Goal: Task Accomplishment & Management: Manage account settings

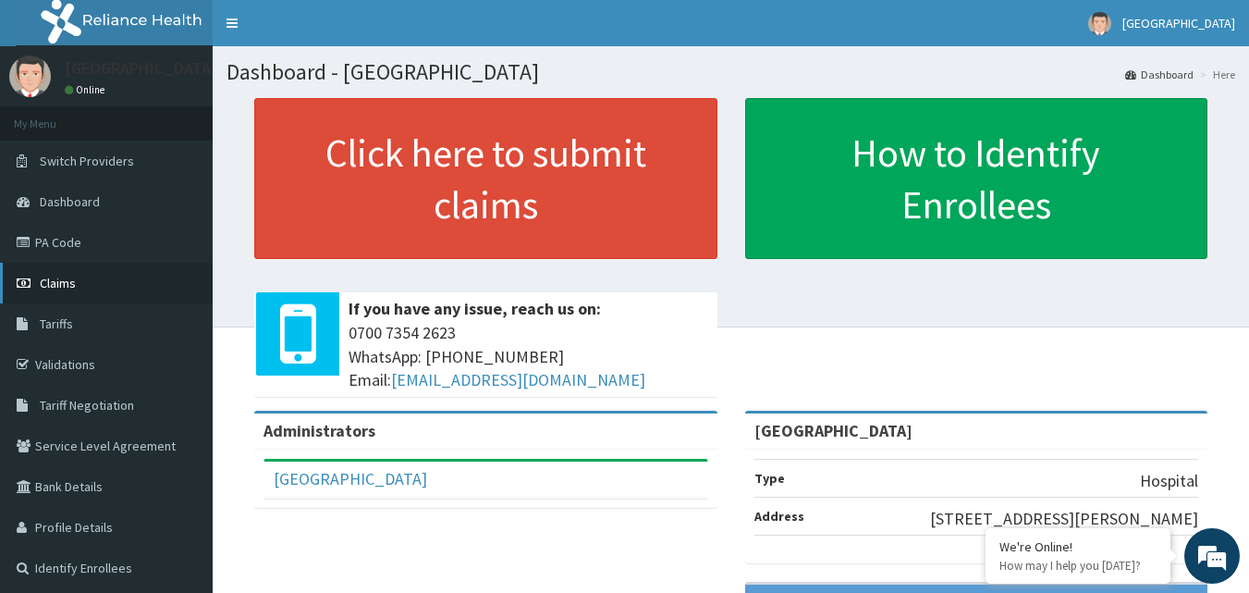
click at [66, 269] on link "Claims" at bounding box center [106, 283] width 213 height 41
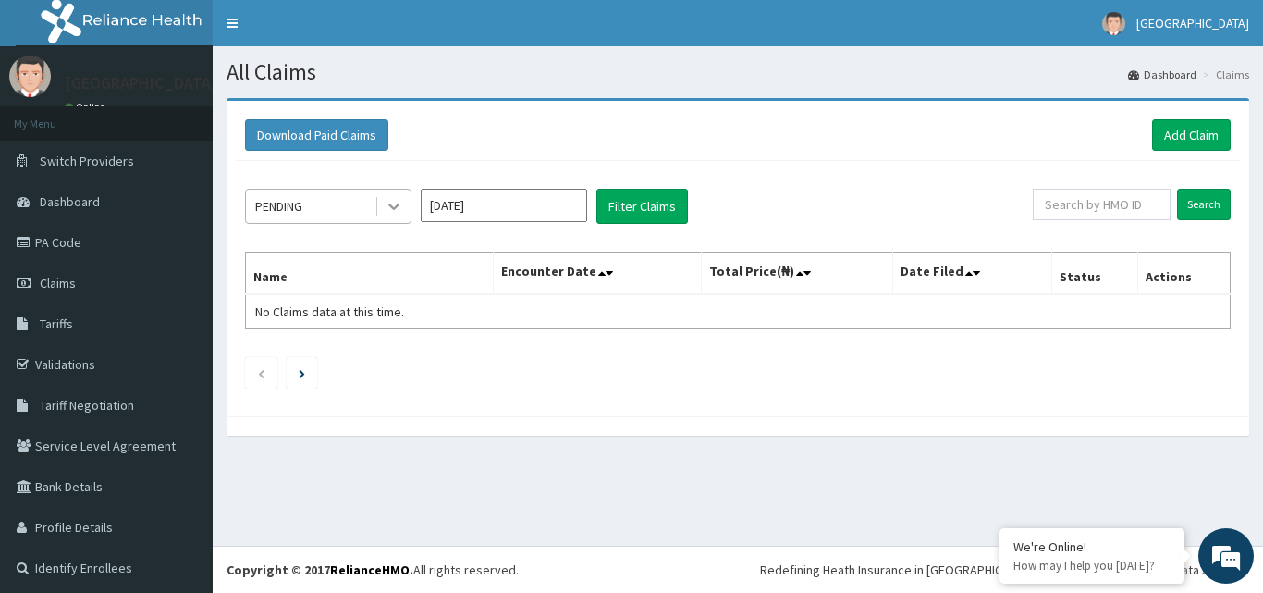
click at [387, 204] on icon at bounding box center [394, 206] width 18 height 18
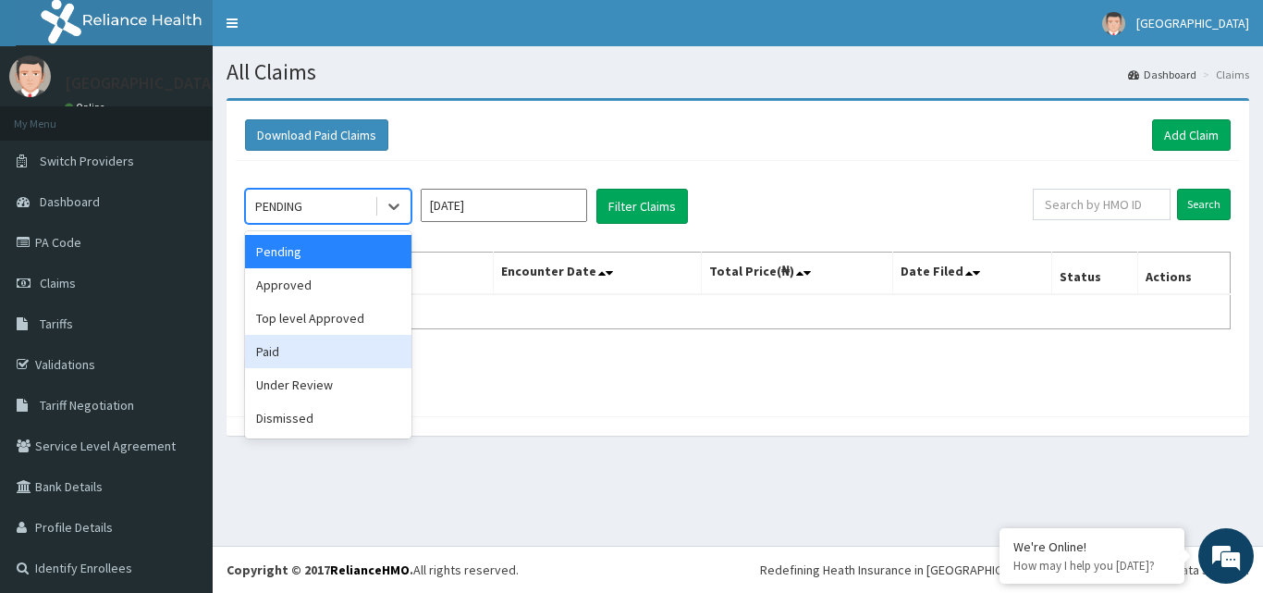
click at [308, 340] on div "Paid" at bounding box center [328, 351] width 166 height 33
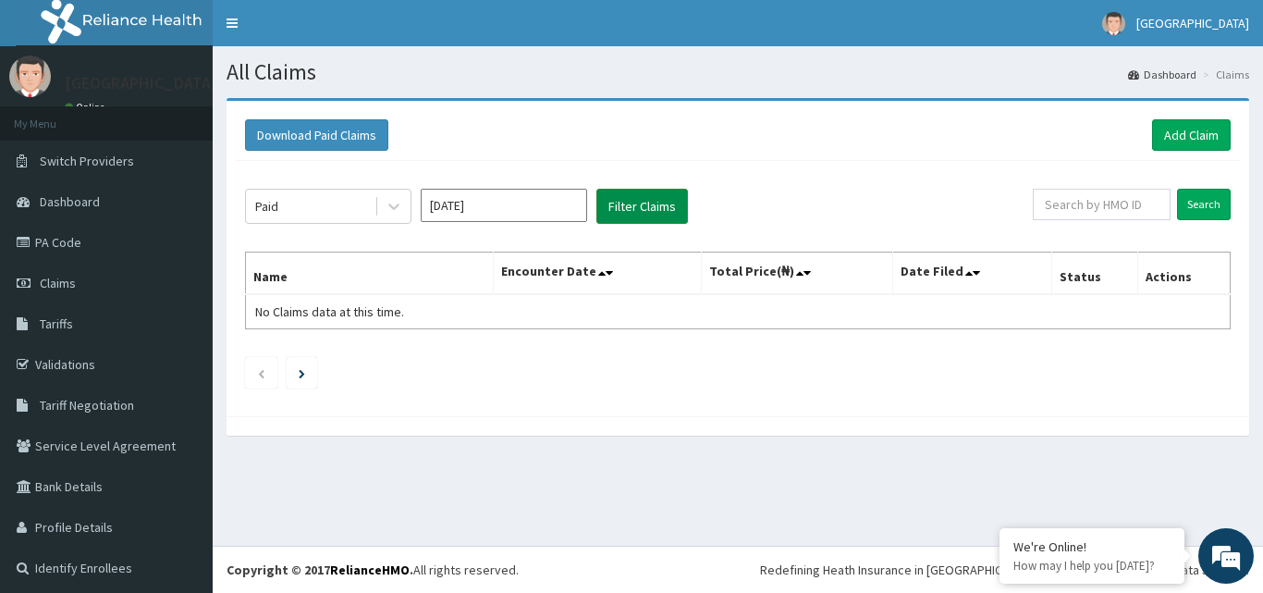
click at [624, 208] on button "Filter Claims" at bounding box center [642, 206] width 92 height 35
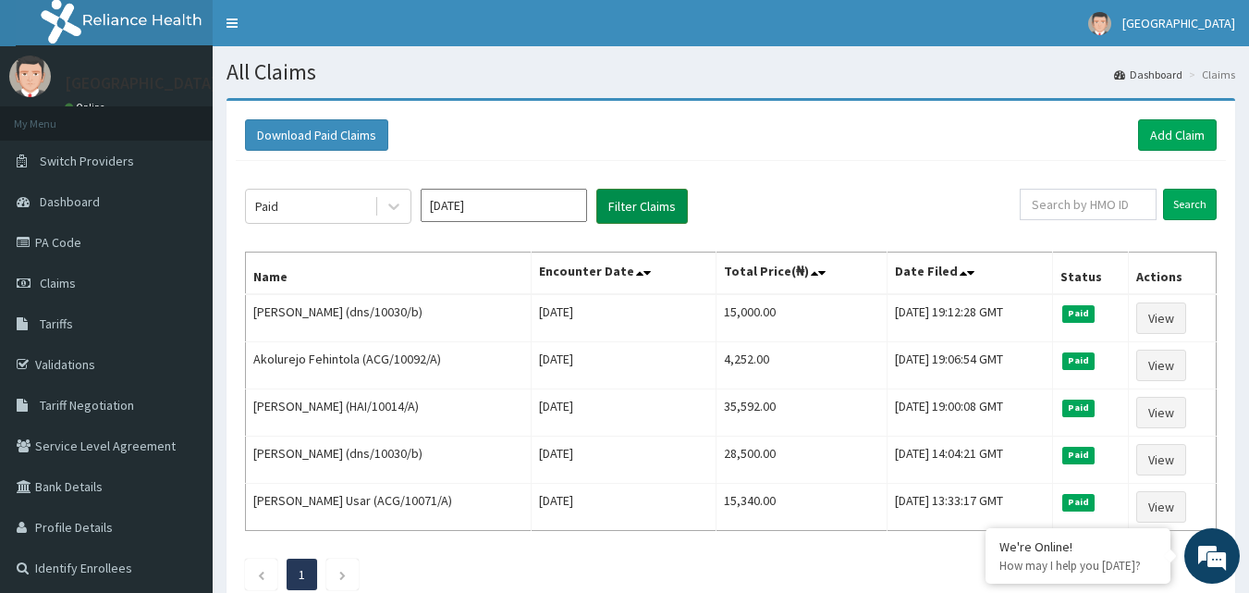
click at [596, 189] on button "Filter Claims" at bounding box center [642, 206] width 92 height 35
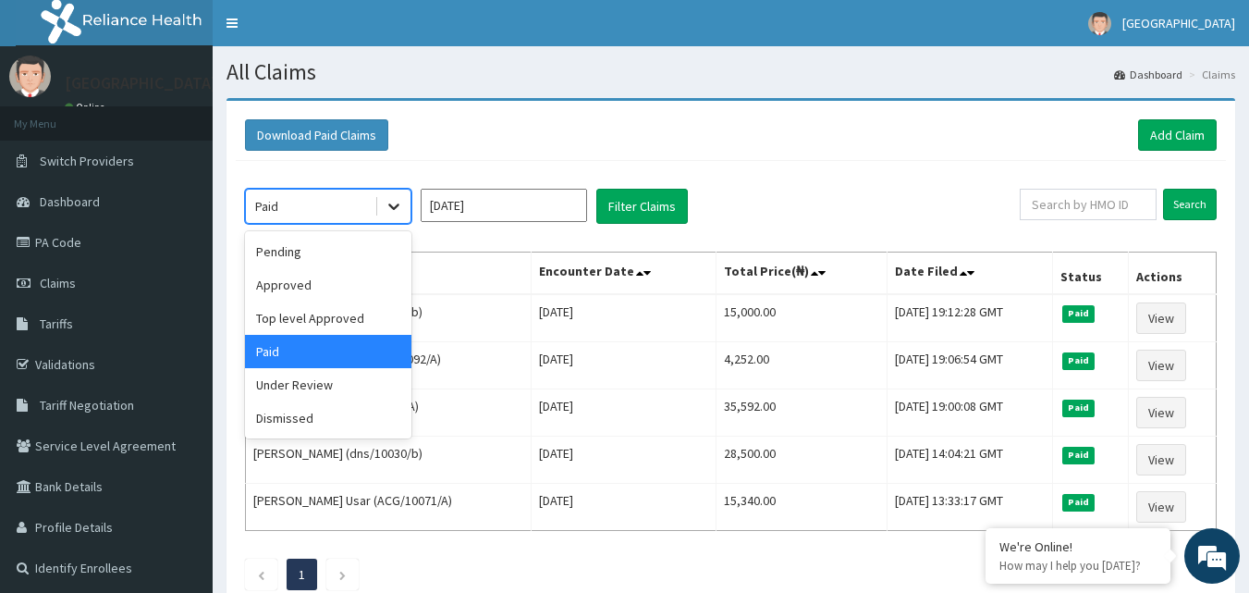
click at [403, 211] on div at bounding box center [393, 206] width 33 height 33
click at [345, 393] on div "Under Review" at bounding box center [328, 384] width 166 height 33
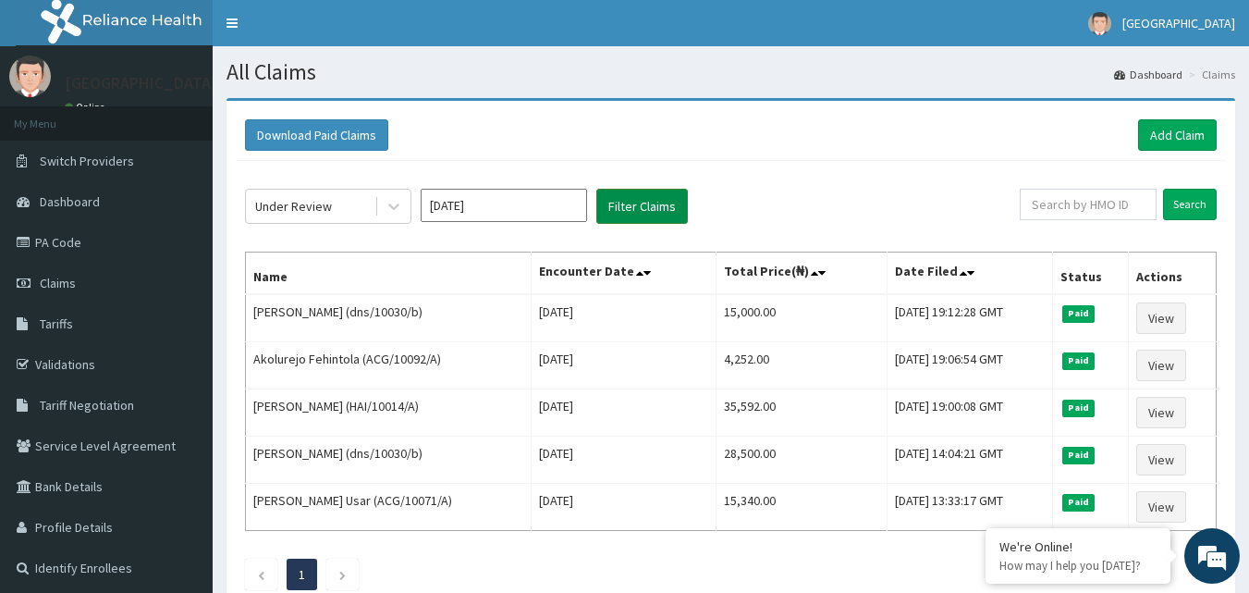
click at [612, 218] on button "Filter Claims" at bounding box center [642, 206] width 92 height 35
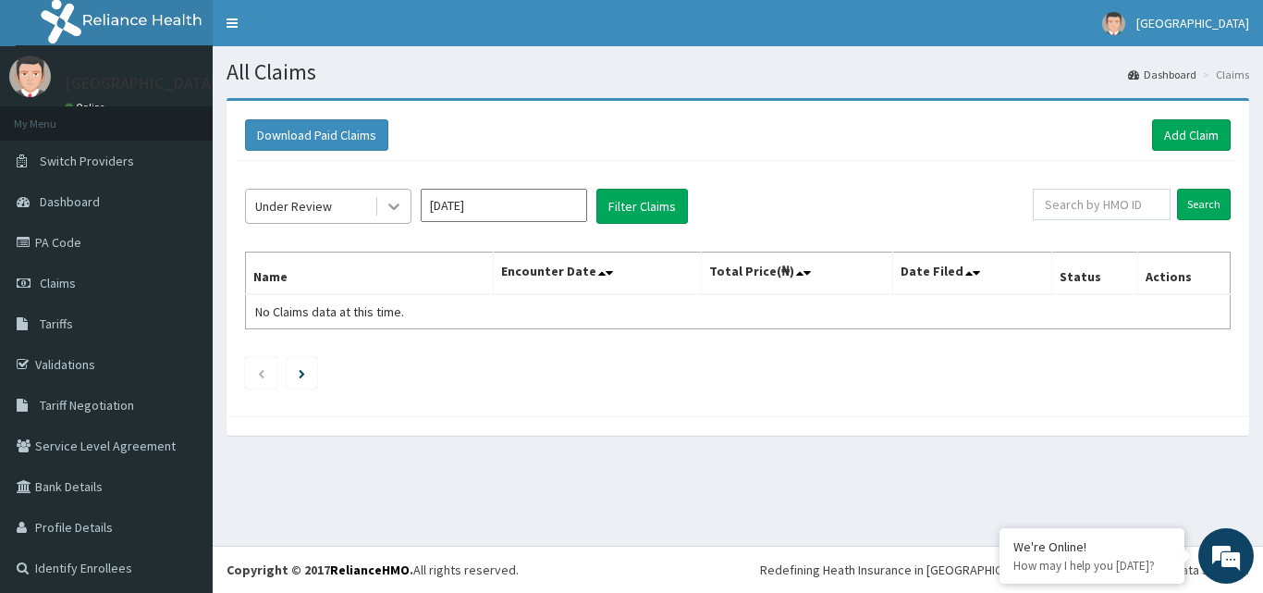
click at [403, 203] on div at bounding box center [393, 206] width 33 height 33
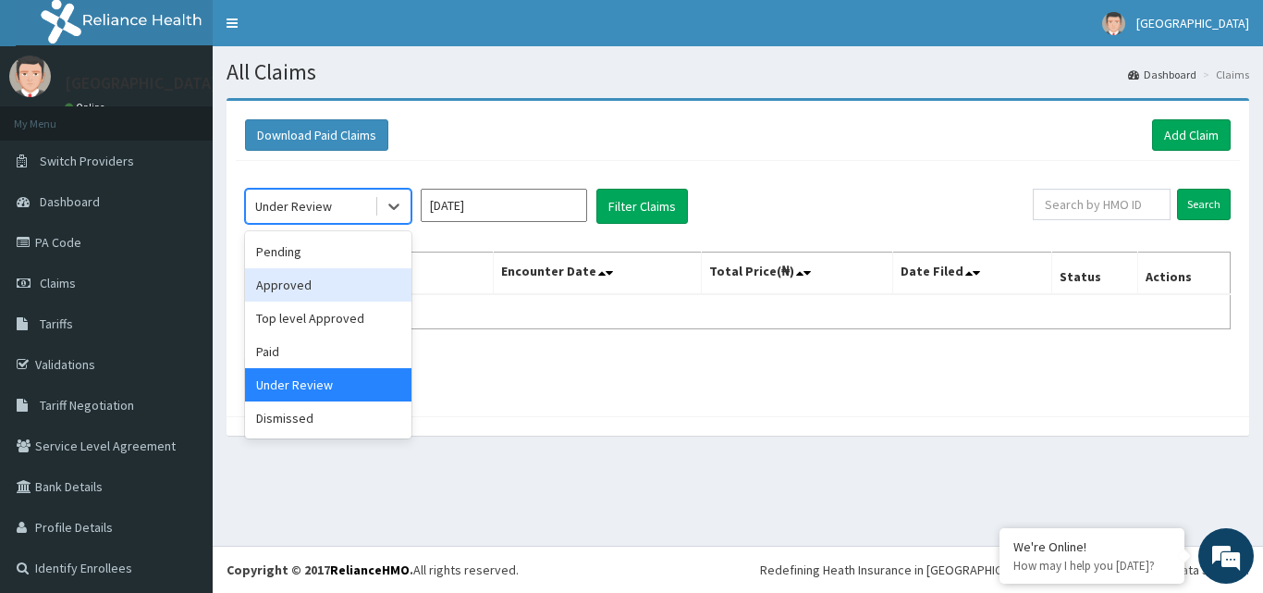
click at [313, 291] on div "Approved" at bounding box center [328, 284] width 166 height 33
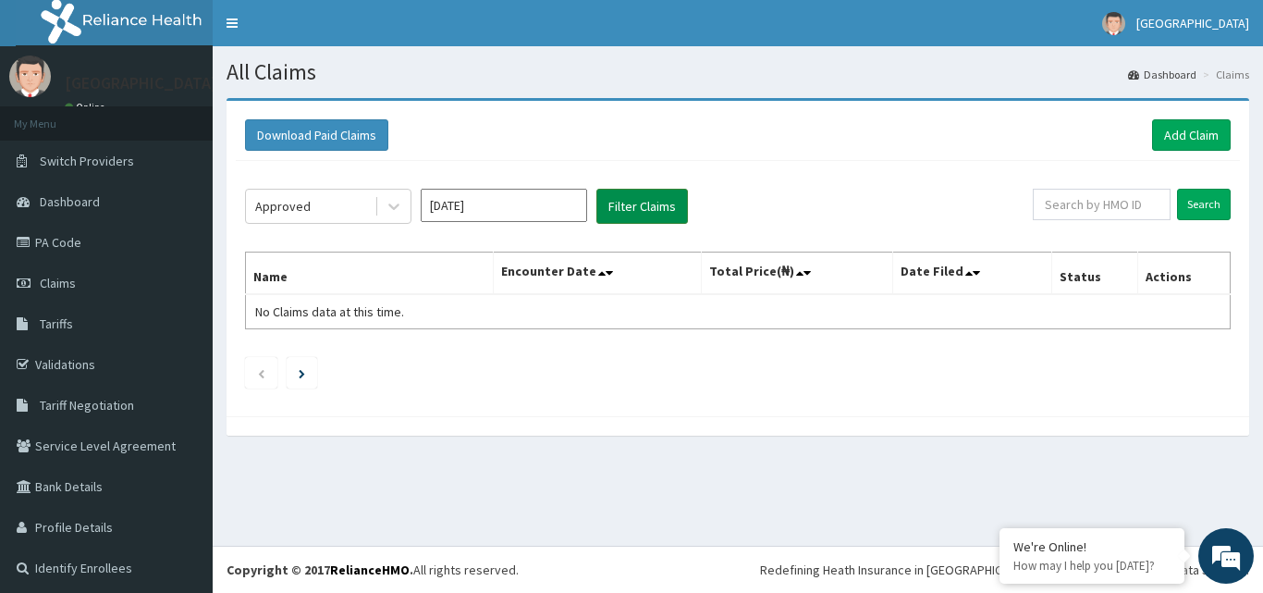
click at [609, 196] on button "Filter Claims" at bounding box center [642, 206] width 92 height 35
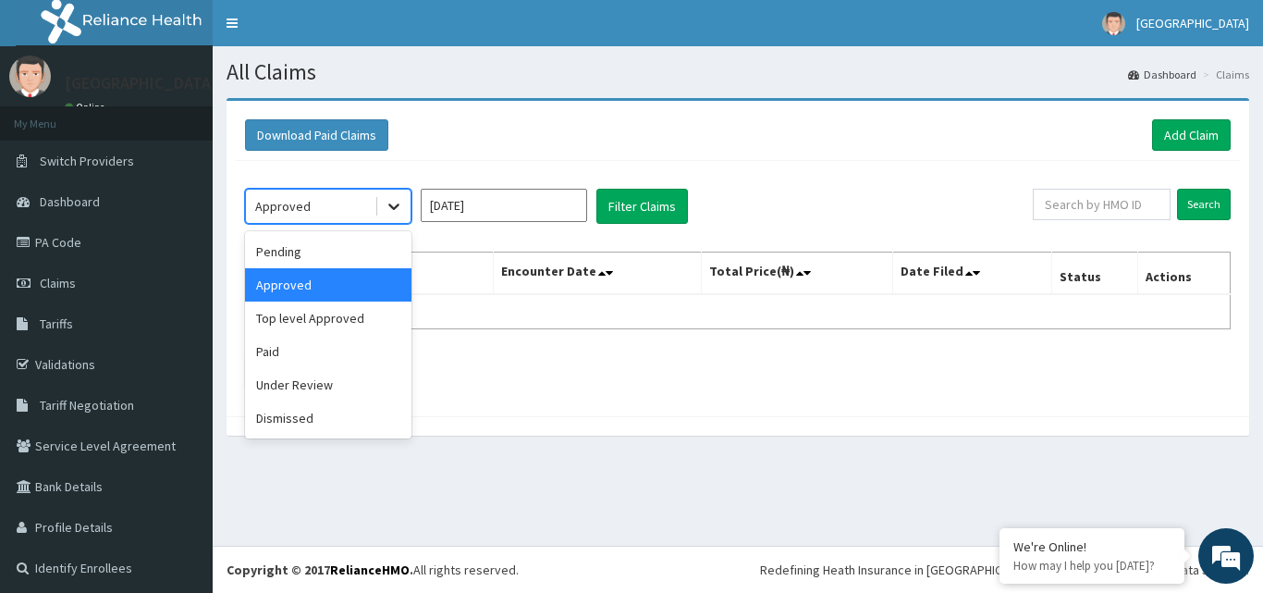
click at [398, 212] on icon at bounding box center [394, 206] width 18 height 18
click at [314, 342] on div "Paid" at bounding box center [328, 351] width 166 height 33
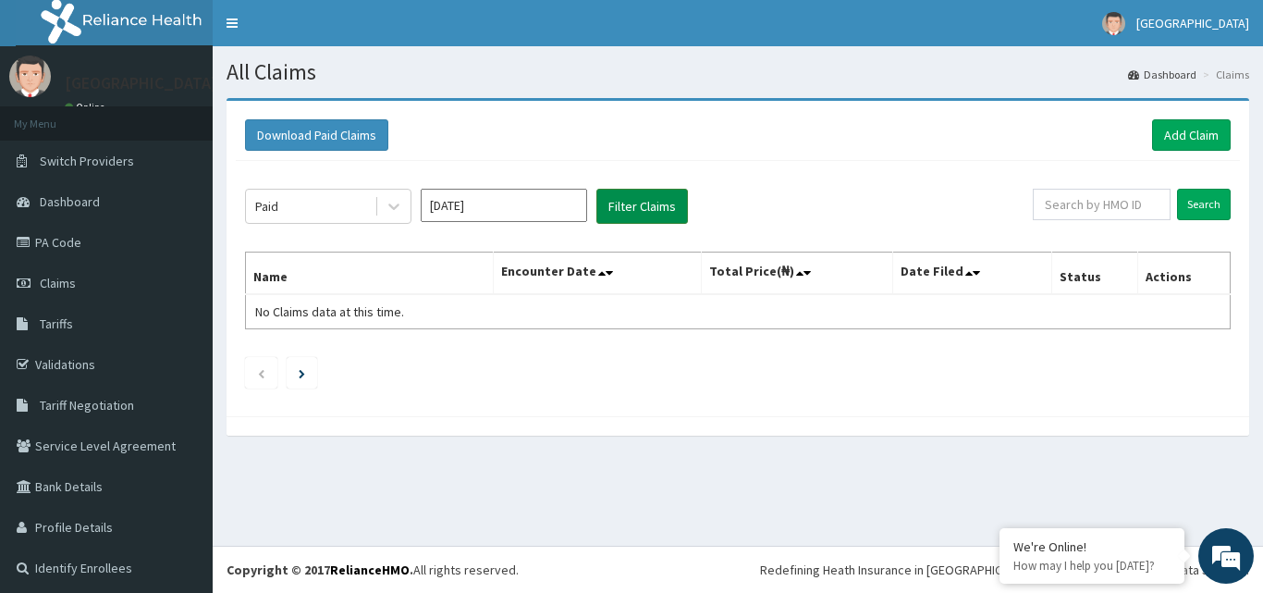
click at [610, 211] on button "Filter Claims" at bounding box center [642, 206] width 92 height 35
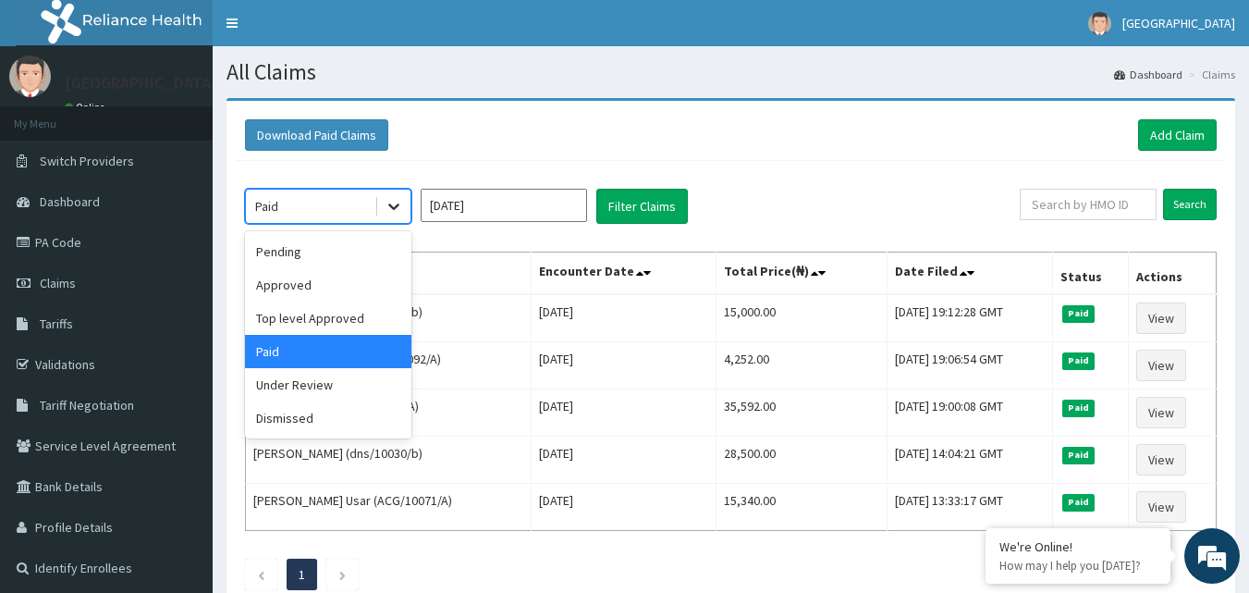
click at [404, 207] on div at bounding box center [393, 206] width 33 height 33
click at [368, 242] on div "Pending" at bounding box center [328, 251] width 166 height 33
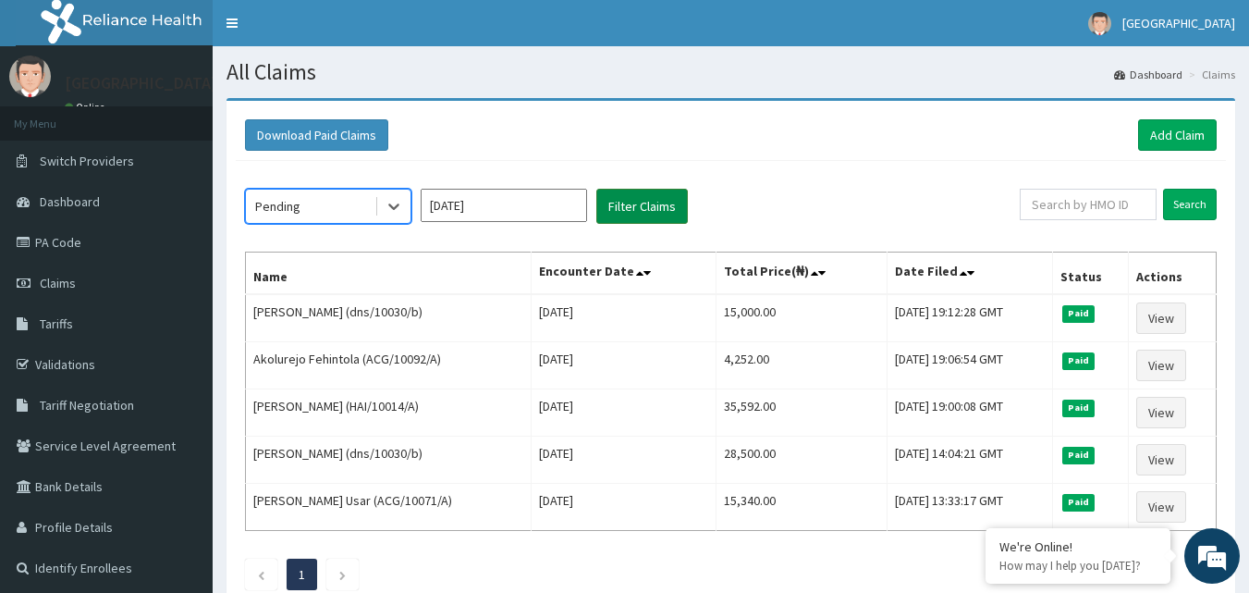
click at [611, 215] on button "Filter Claims" at bounding box center [642, 206] width 92 height 35
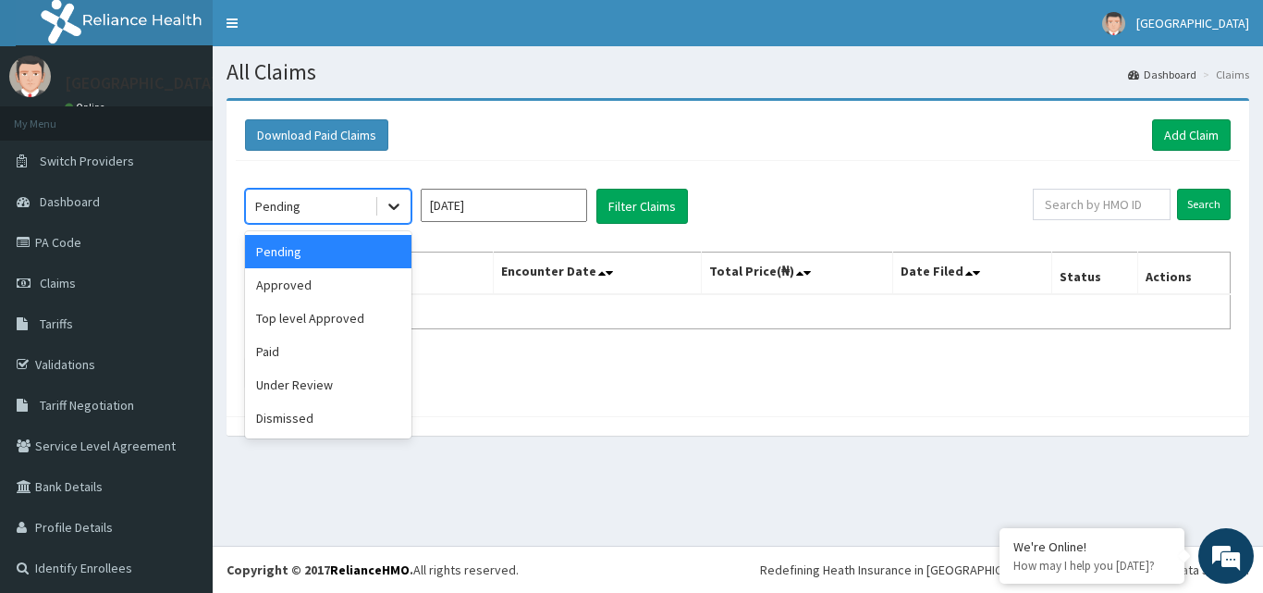
click at [385, 205] on icon at bounding box center [394, 206] width 18 height 18
click at [360, 311] on div "Top level Approved" at bounding box center [328, 317] width 166 height 33
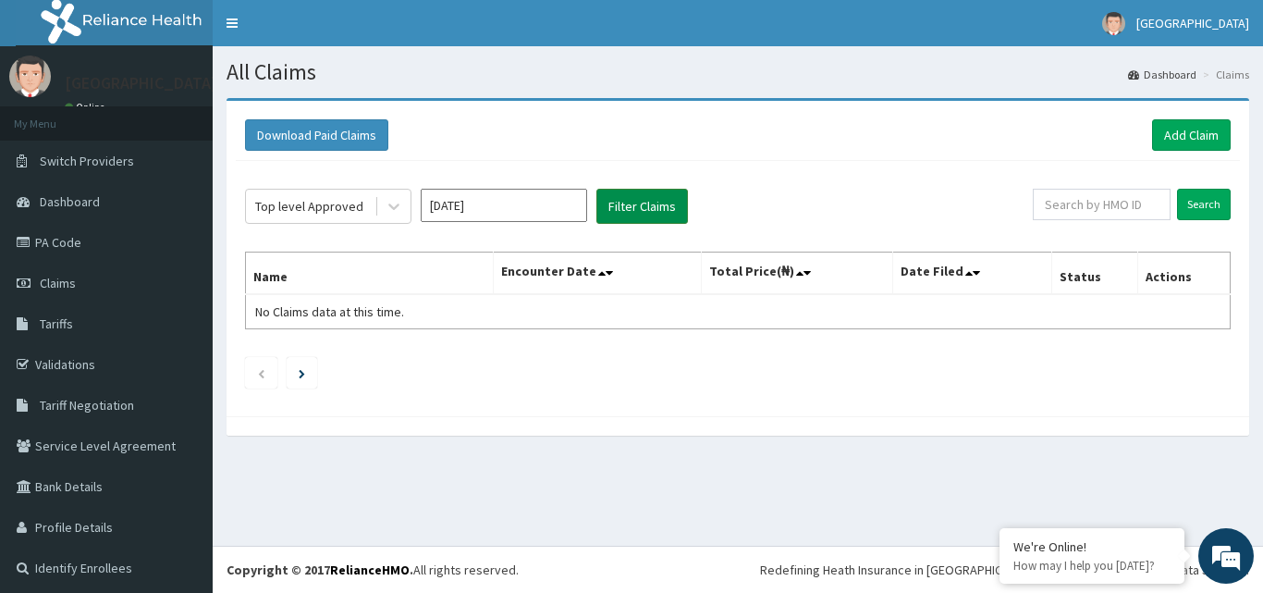
click at [615, 218] on button "Filter Claims" at bounding box center [642, 206] width 92 height 35
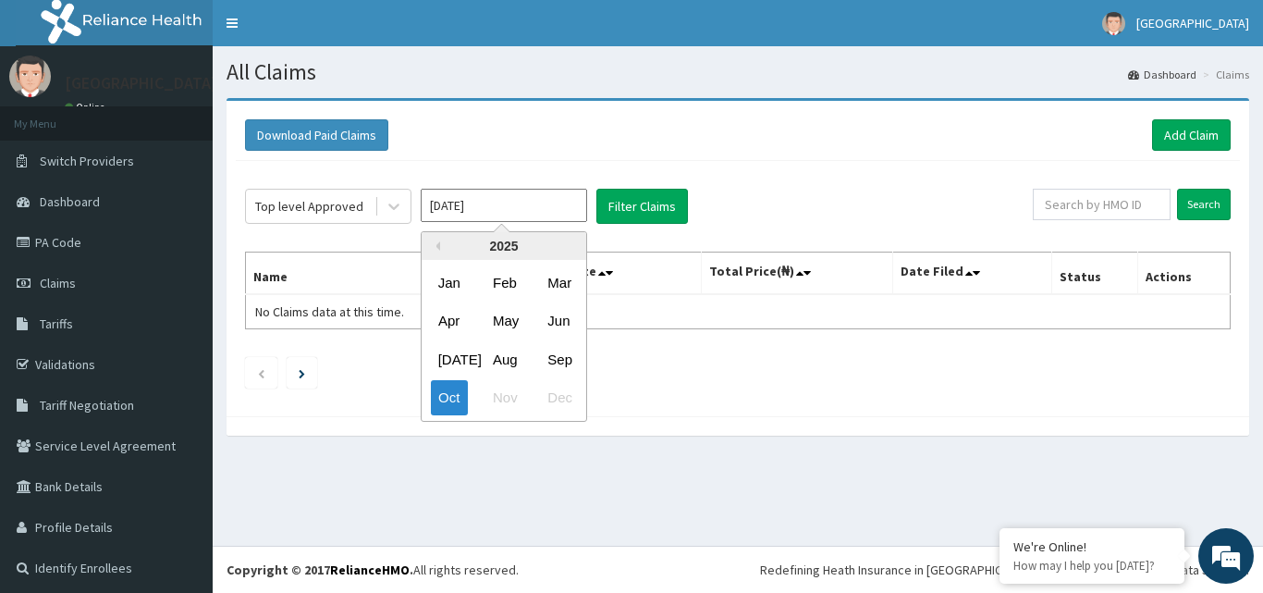
click at [454, 213] on input "[DATE]" at bounding box center [504, 205] width 166 height 33
click at [560, 357] on div "Sep" at bounding box center [558, 359] width 37 height 34
type input "Sep 2025"
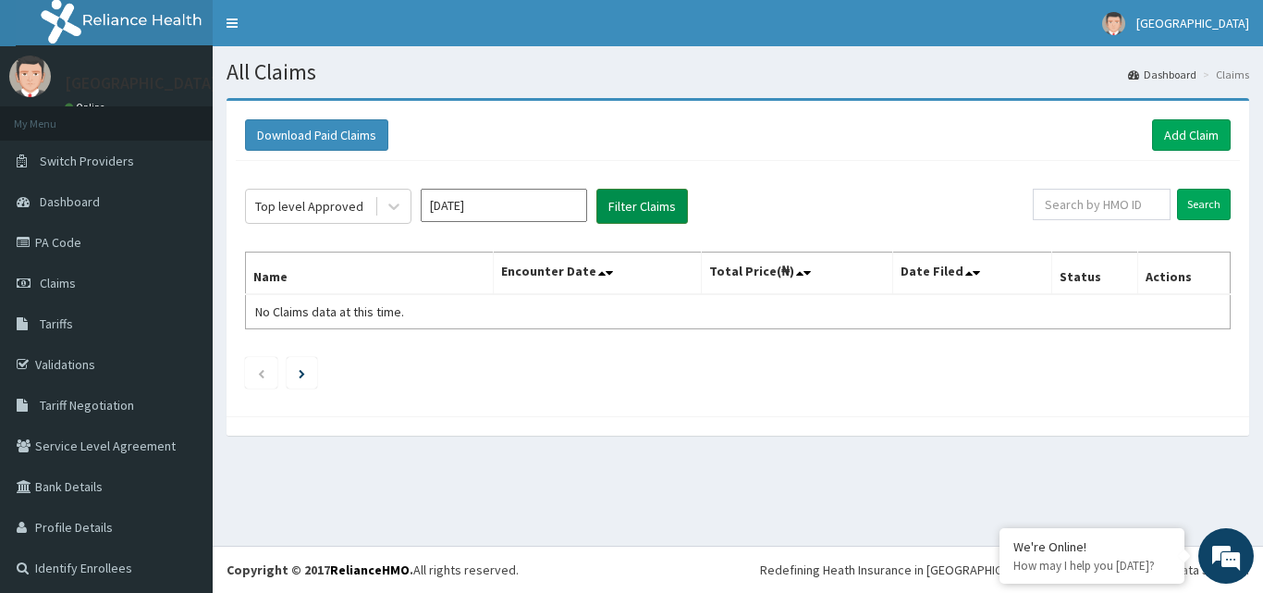
click at [616, 219] on button "Filter Claims" at bounding box center [642, 206] width 92 height 35
click at [615, 206] on button "Filter Claims" at bounding box center [642, 206] width 92 height 35
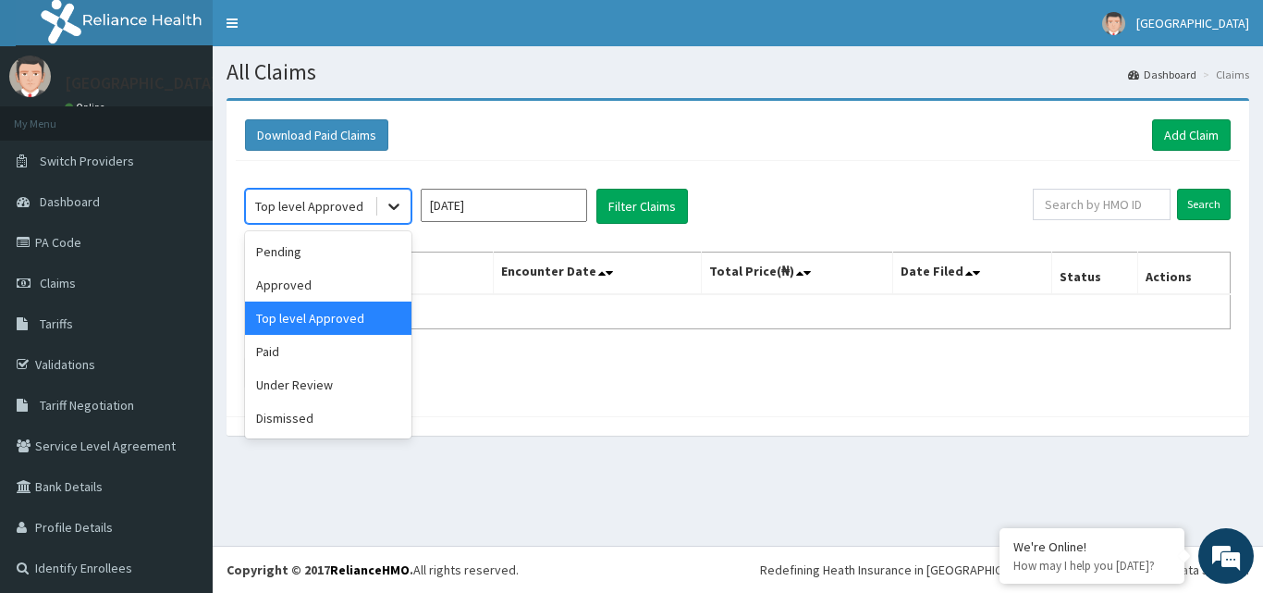
click at [398, 212] on icon at bounding box center [394, 206] width 18 height 18
click at [336, 359] on div "Paid" at bounding box center [328, 351] width 166 height 33
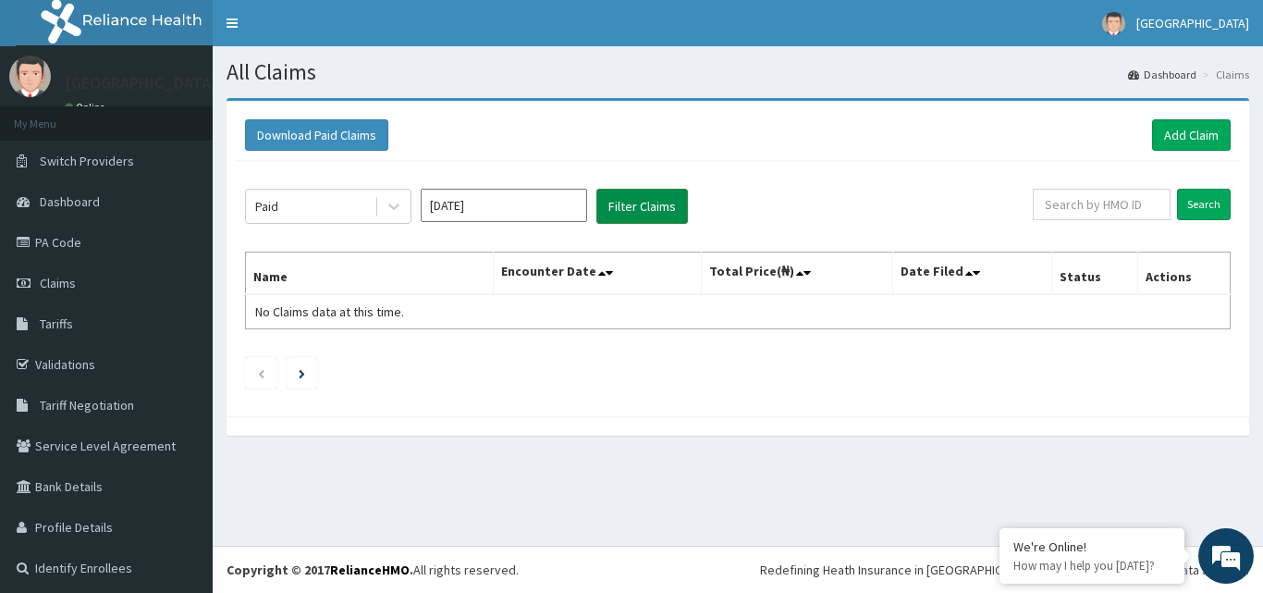
click at [634, 213] on button "Filter Claims" at bounding box center [642, 206] width 92 height 35
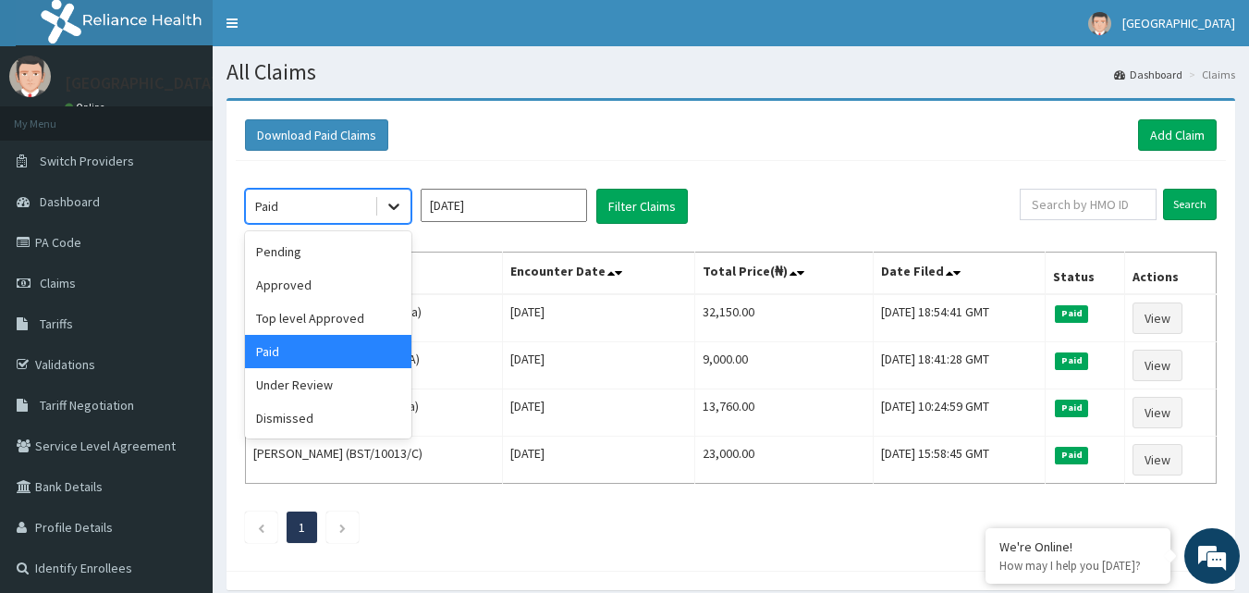
click at [391, 215] on icon at bounding box center [394, 206] width 18 height 18
click at [316, 370] on div "Under Review" at bounding box center [328, 384] width 166 height 33
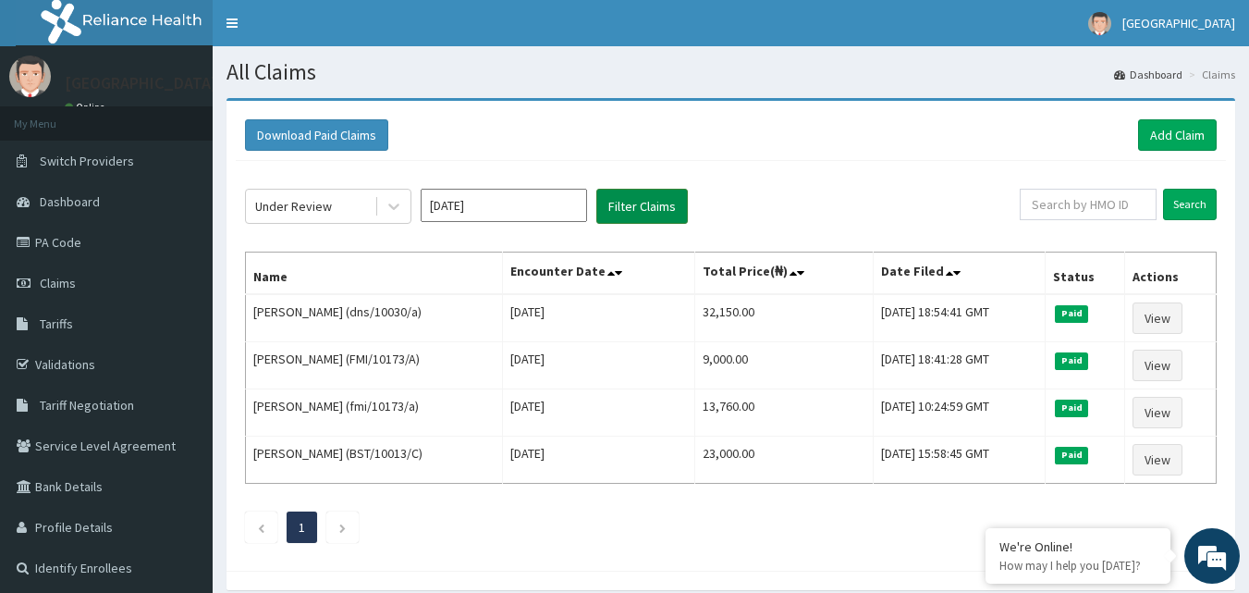
click at [620, 204] on button "Filter Claims" at bounding box center [642, 206] width 92 height 35
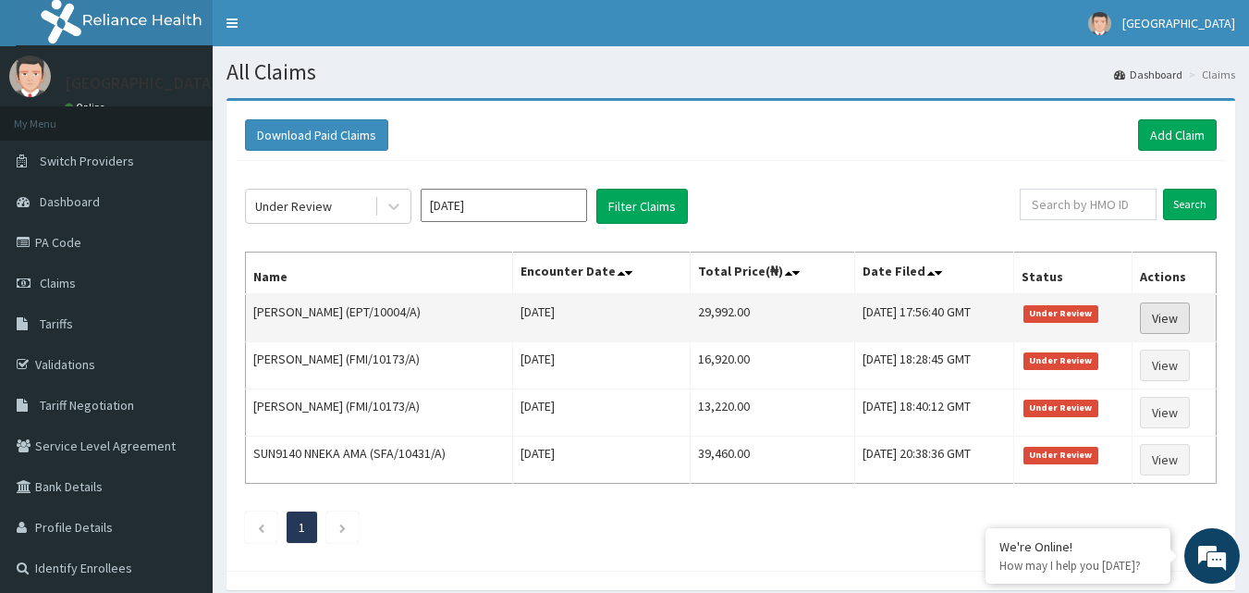
click at [1155, 313] on link "View" at bounding box center [1165, 317] width 50 height 31
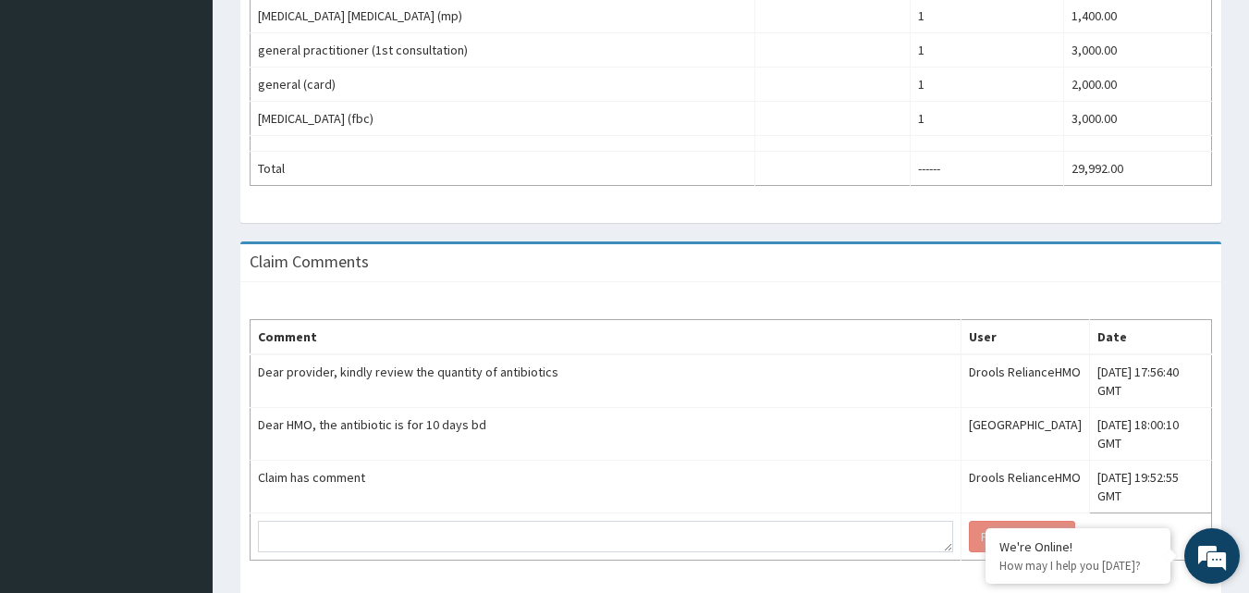
scroll to position [912, 0]
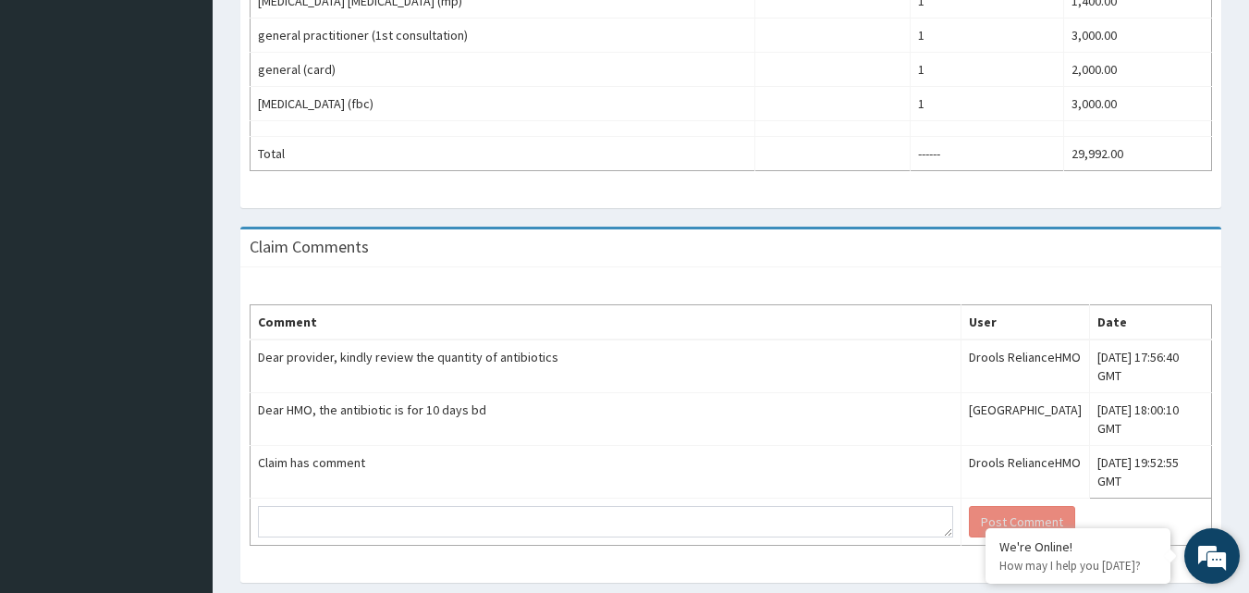
drag, startPoint x: 1256, startPoint y: 221, endPoint x: 1209, endPoint y: 562, distance: 344.3
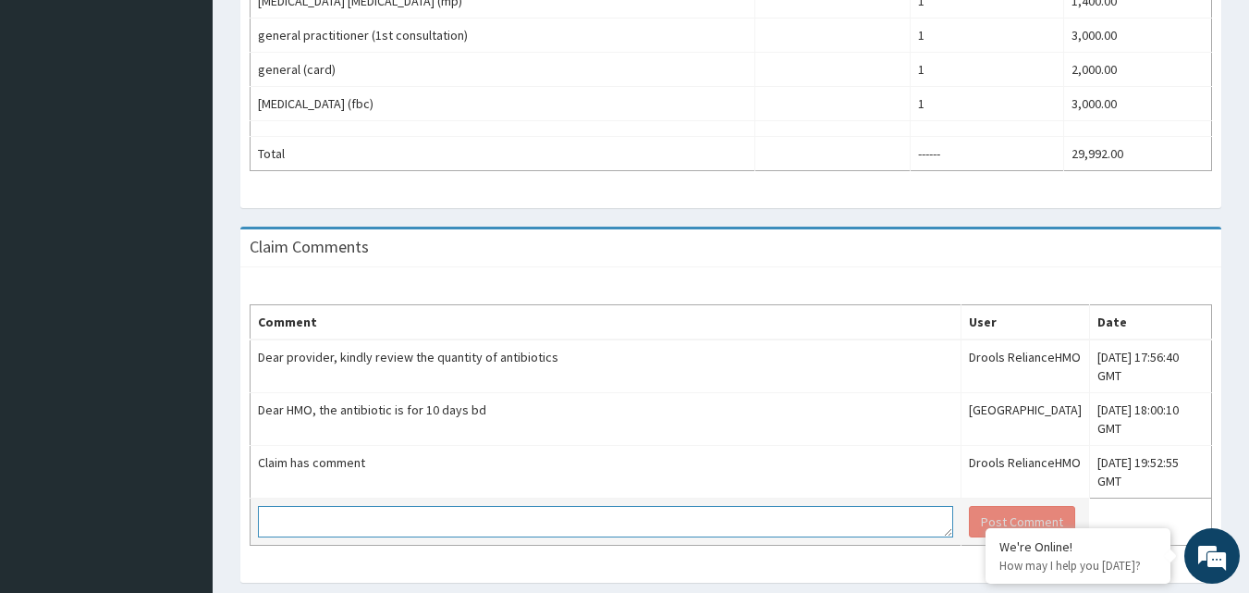
click at [734, 506] on textarea at bounding box center [605, 521] width 695 height 31
type textarea "t"
type textarea "Dear HMO this claim has long over due for review please do the needful."
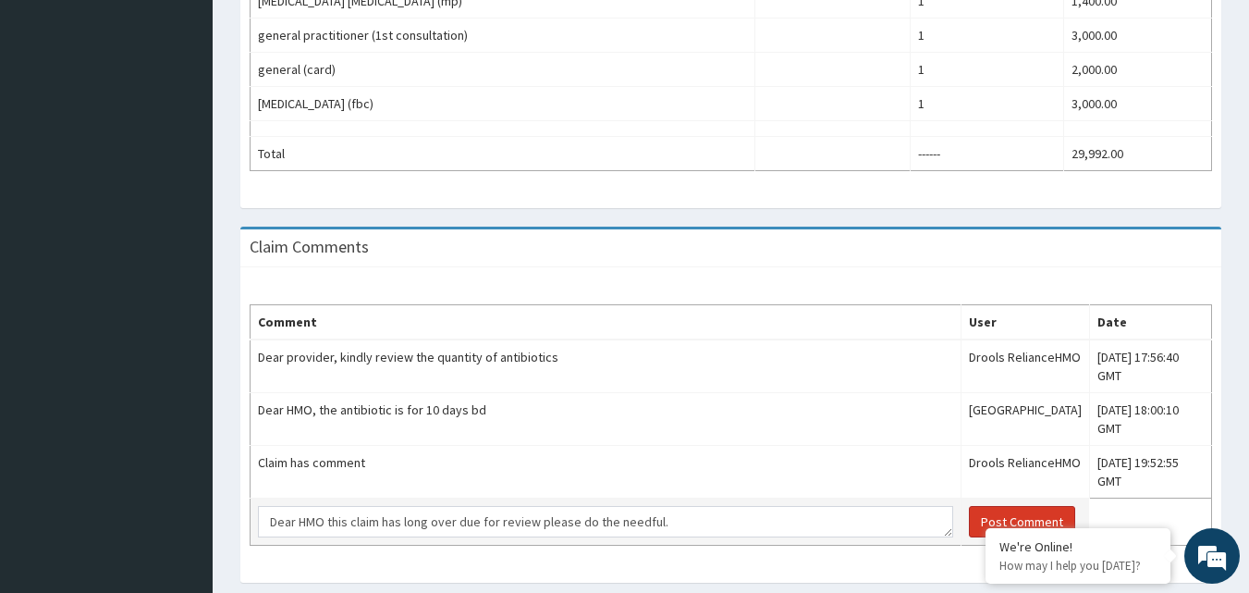
click at [969, 506] on button "Post Comment" at bounding box center [1022, 521] width 106 height 31
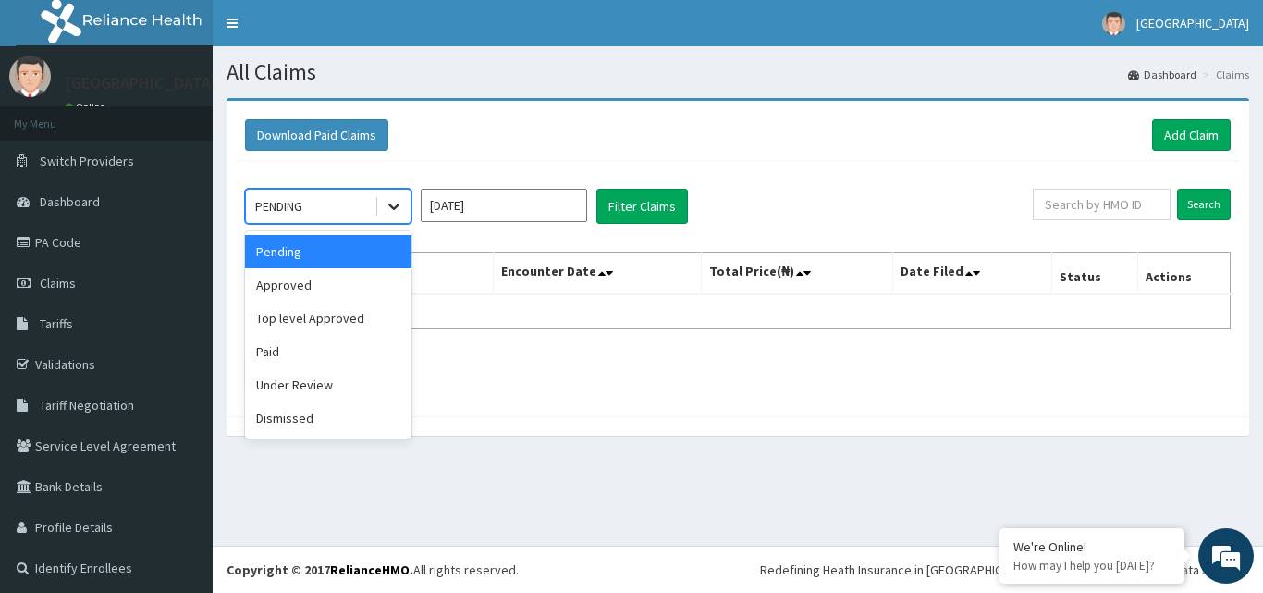
click at [391, 203] on icon at bounding box center [394, 206] width 18 height 18
click at [289, 380] on div "Under Review" at bounding box center [328, 384] width 166 height 33
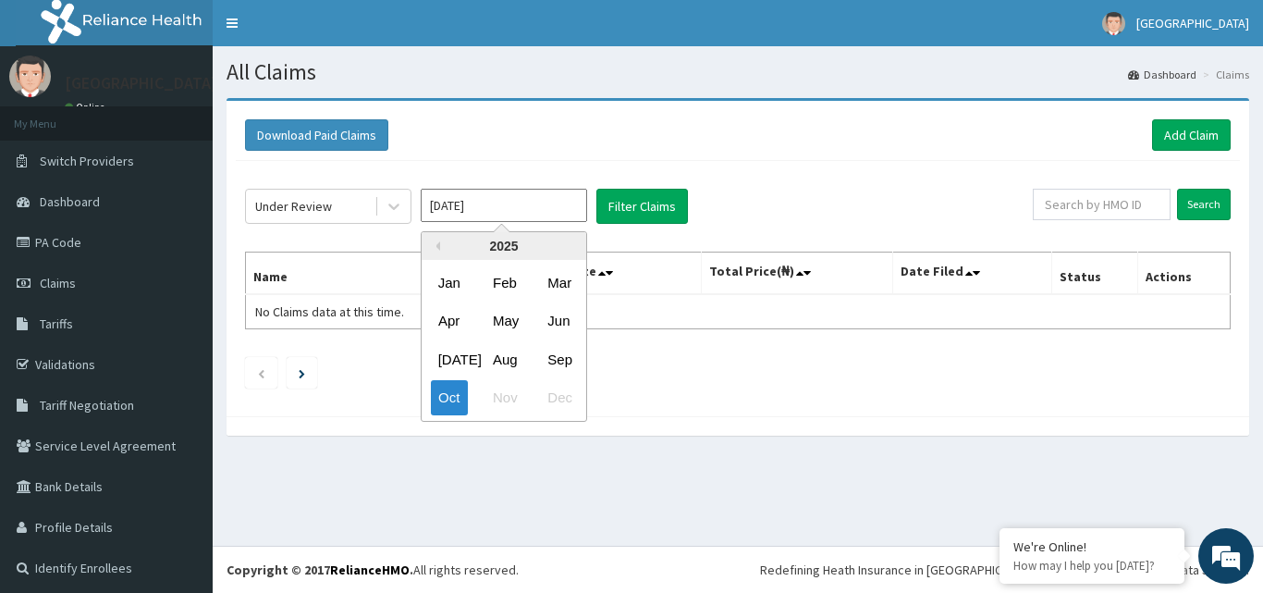
click at [571, 209] on input "Oct 2025" at bounding box center [504, 205] width 166 height 33
click at [556, 349] on div "Sep" at bounding box center [558, 359] width 37 height 34
type input "[DATE]"
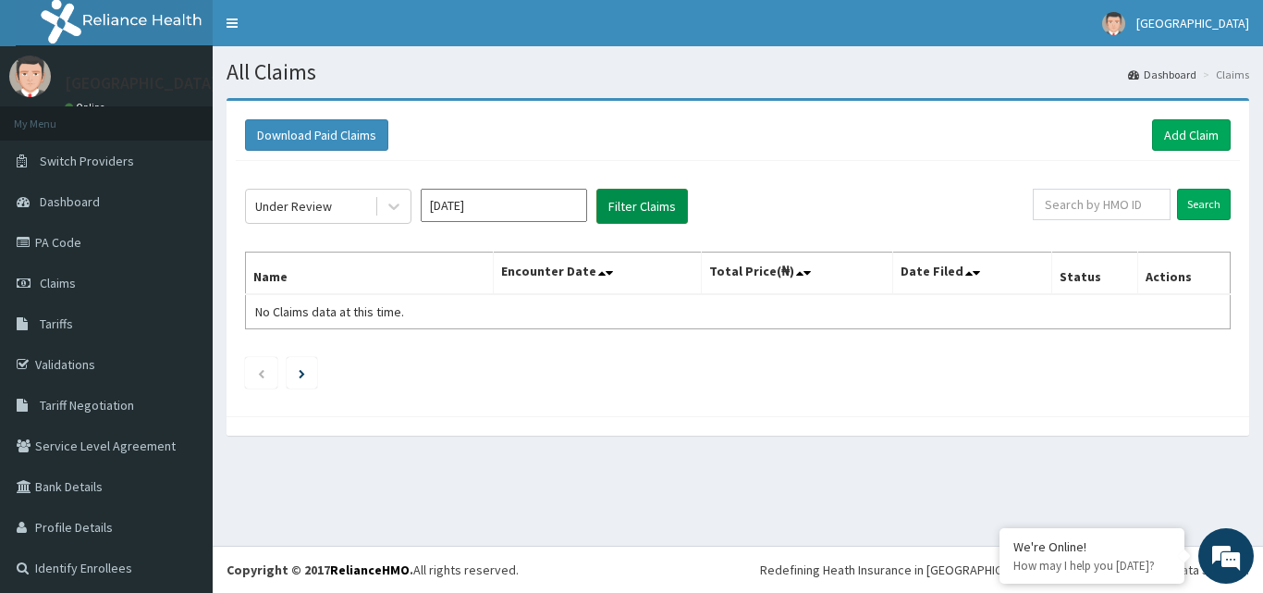
click at [622, 216] on button "Filter Claims" at bounding box center [642, 206] width 92 height 35
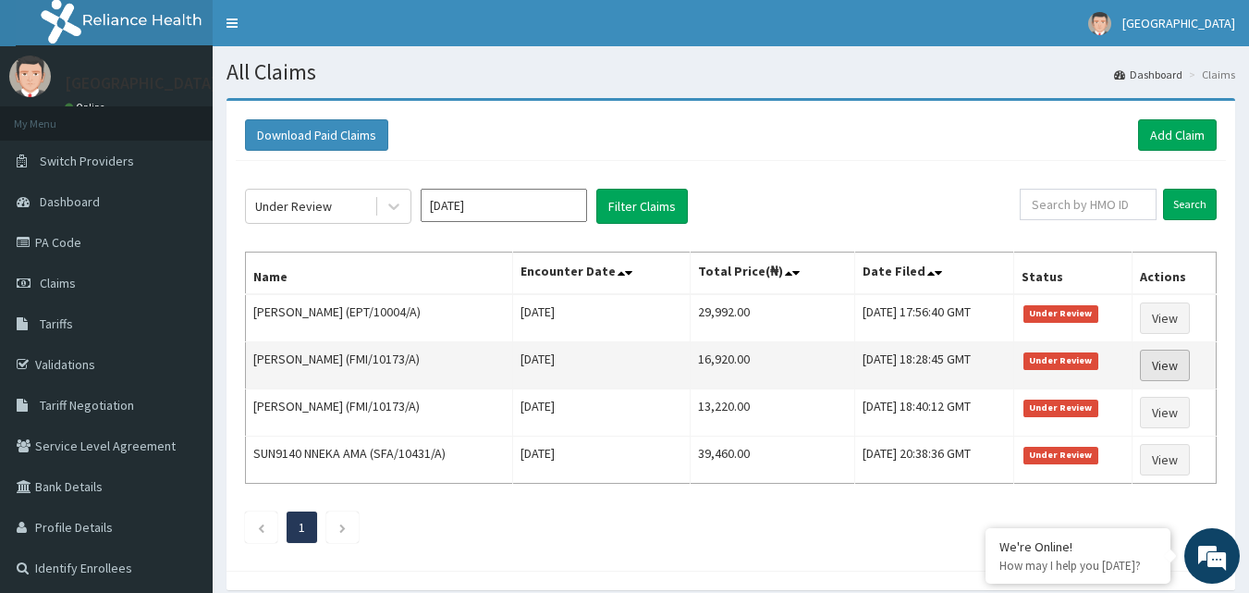
click at [1157, 358] on link "View" at bounding box center [1165, 365] width 50 height 31
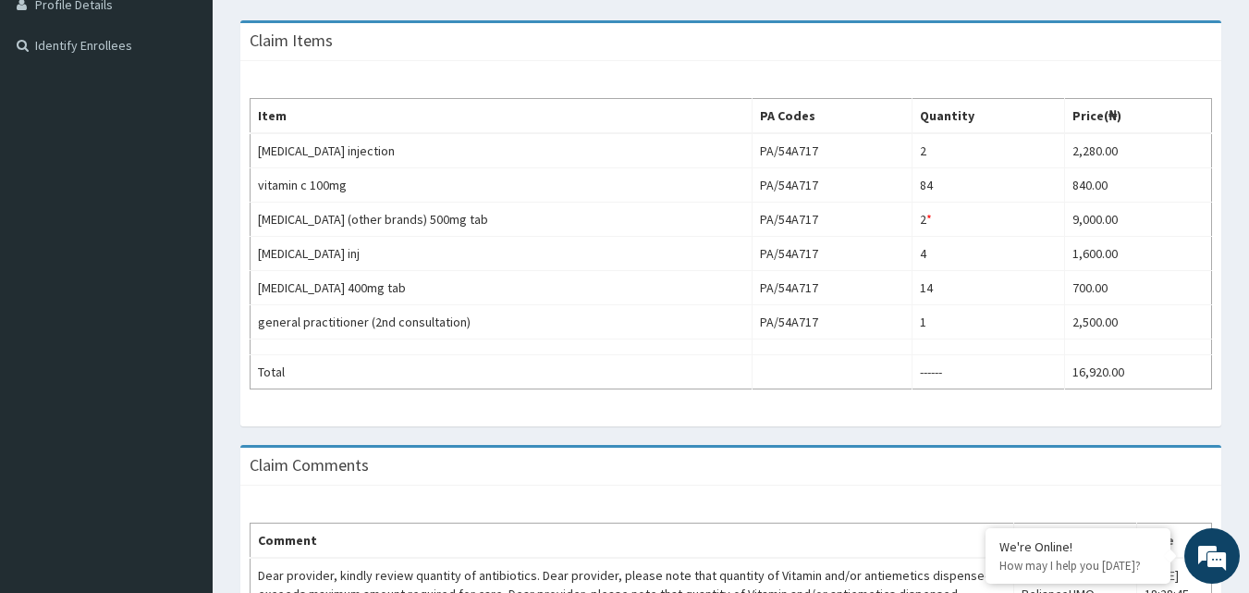
scroll to position [497, 0]
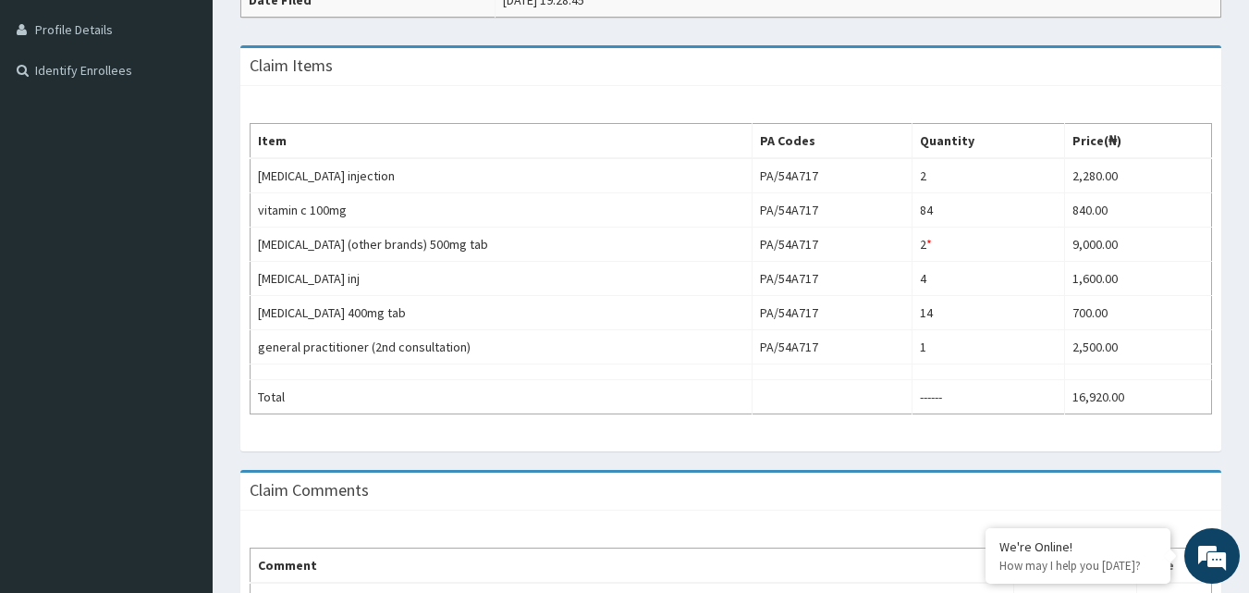
drag, startPoint x: 1235, startPoint y: 417, endPoint x: 1235, endPoint y: 384, distance: 33.3
click at [1235, 384] on div "Provider - Legend Hospital Reopen Claim HMO ID FMI/10173/A ([PERSON_NAME]) PA C…" at bounding box center [731, 224] width 1037 height 1246
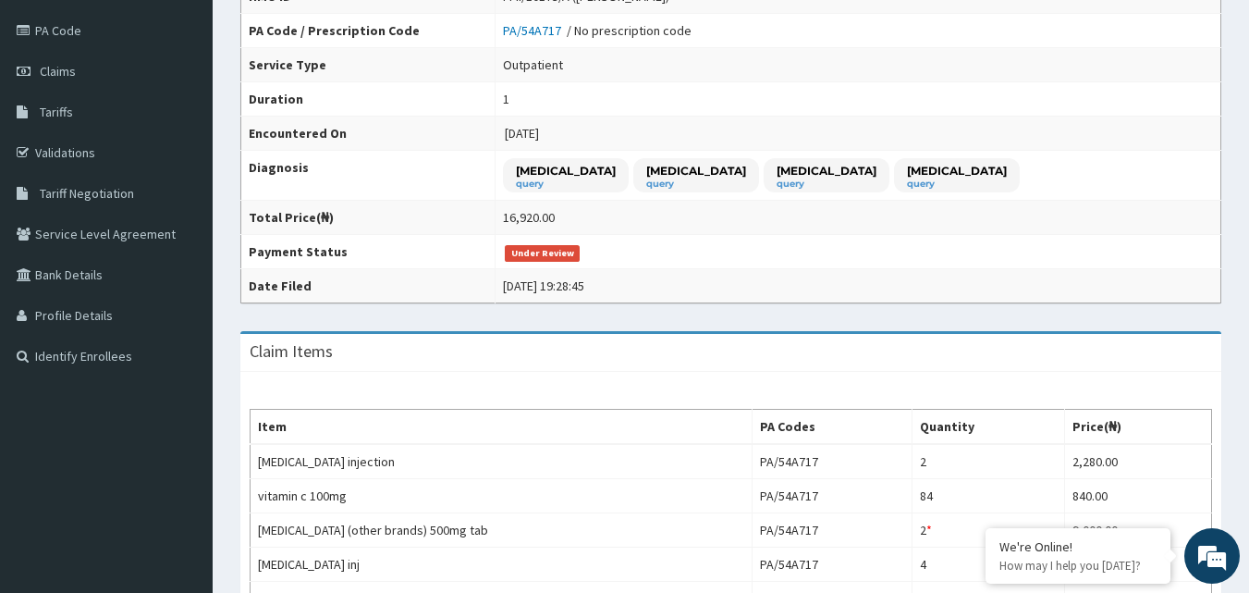
scroll to position [53, 0]
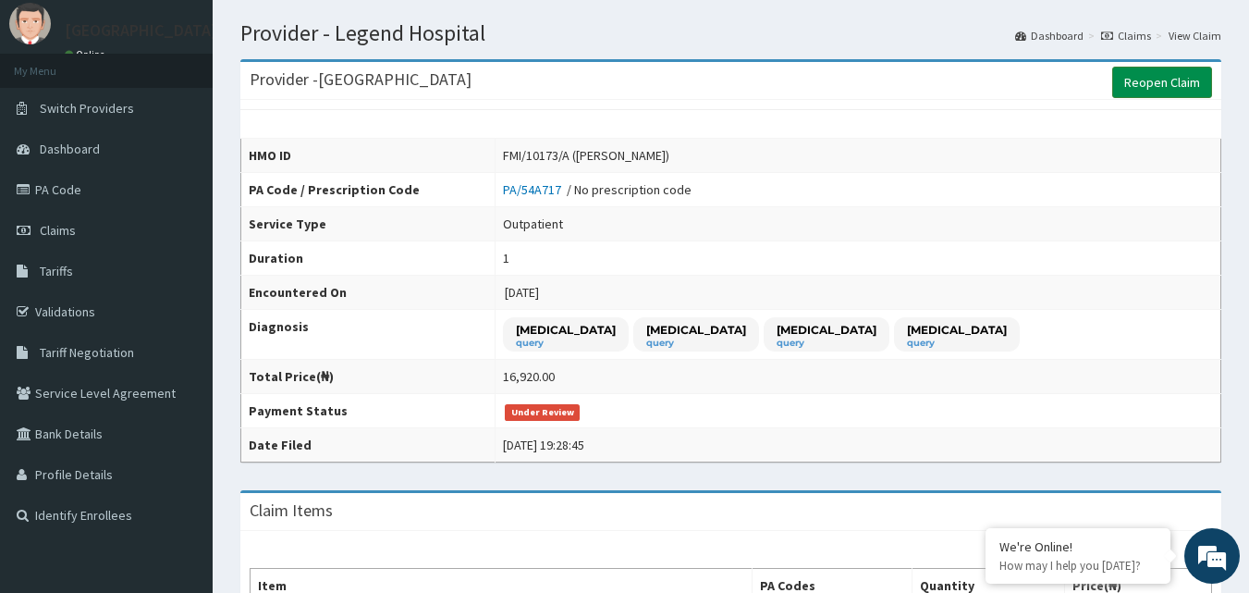
click at [1148, 68] on link "Reopen Claim" at bounding box center [1162, 82] width 100 height 31
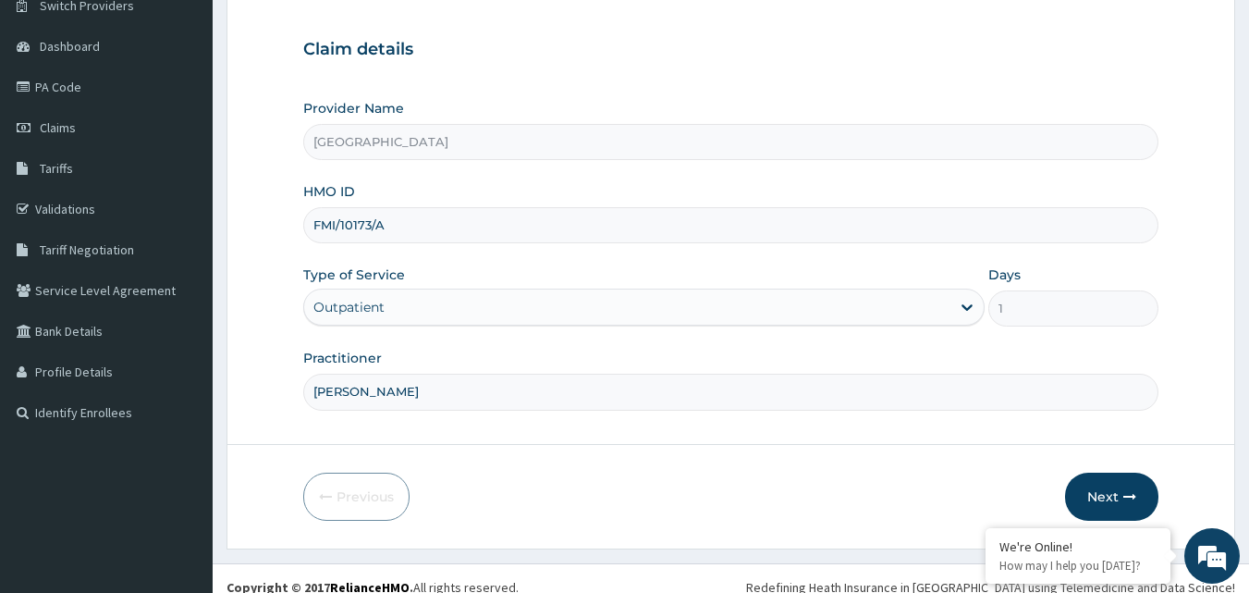
scroll to position [173, 0]
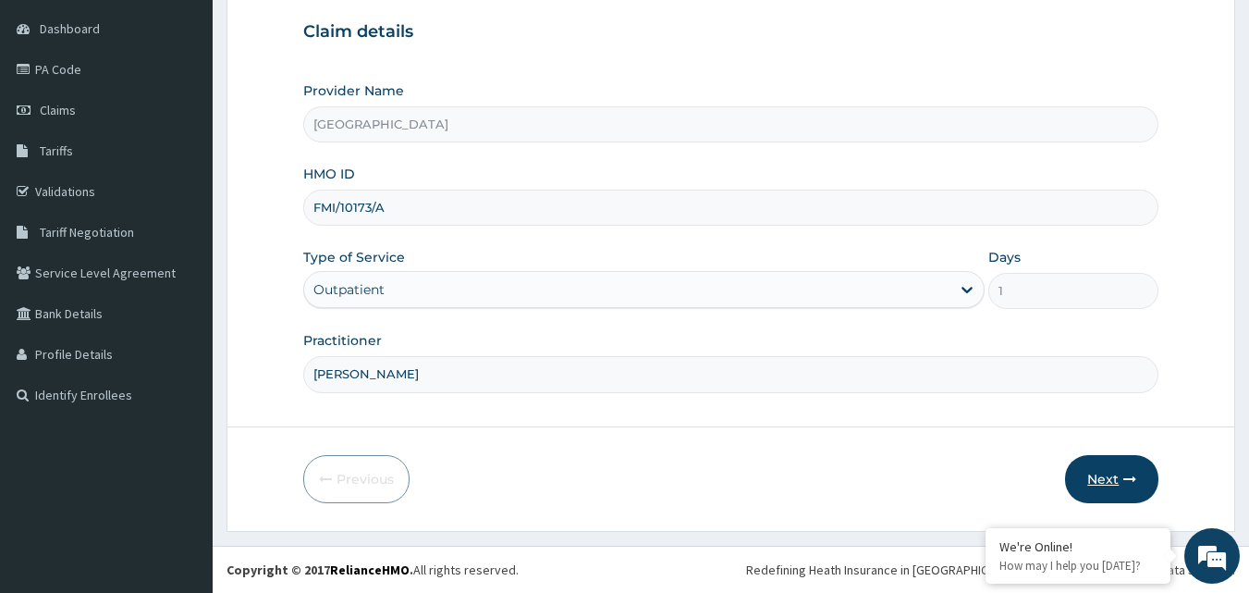
click at [1136, 470] on button "Next" at bounding box center [1111, 479] width 93 height 48
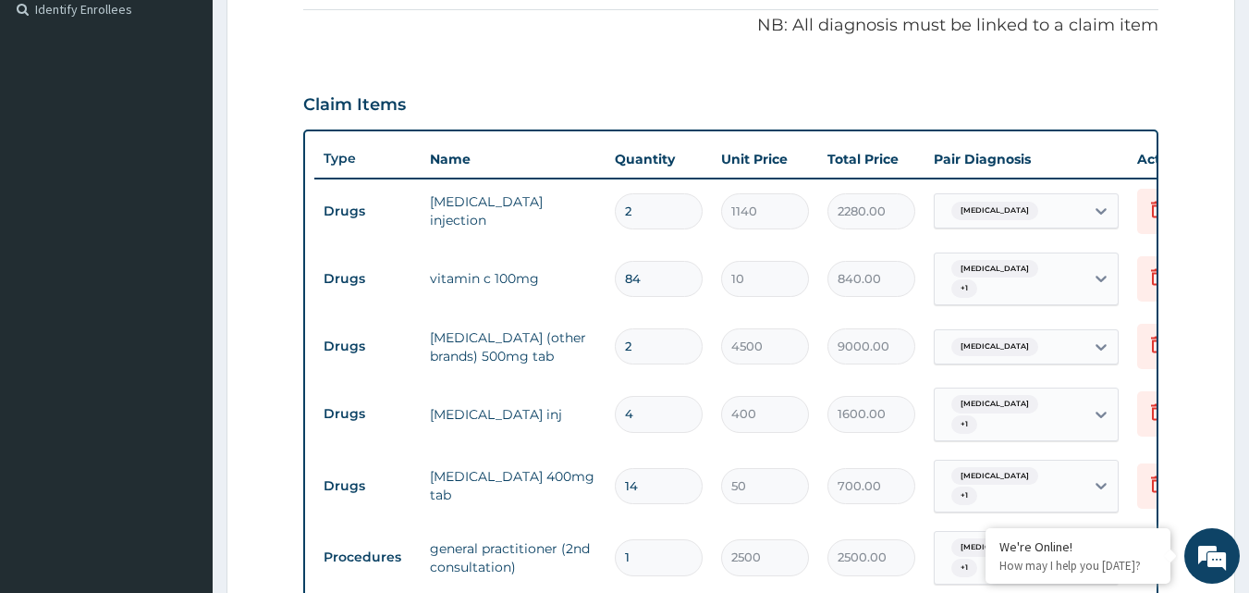
scroll to position [571, 0]
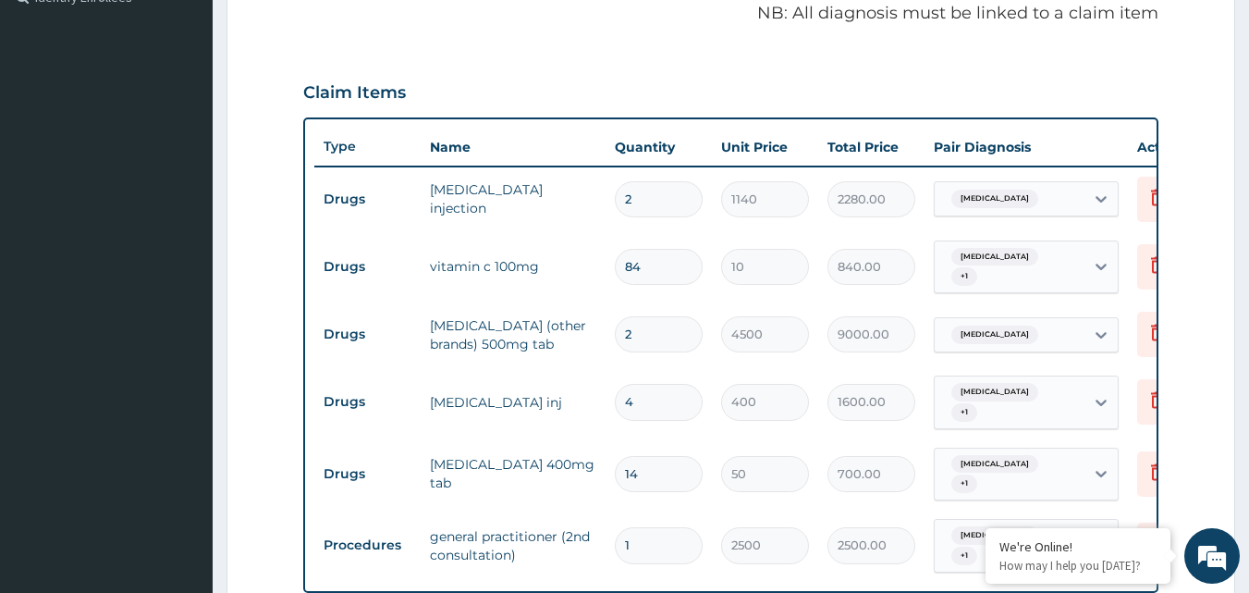
click at [661, 276] on input "84" at bounding box center [659, 267] width 88 height 36
type input "8"
type input "80.00"
type input "0.00"
type input "3"
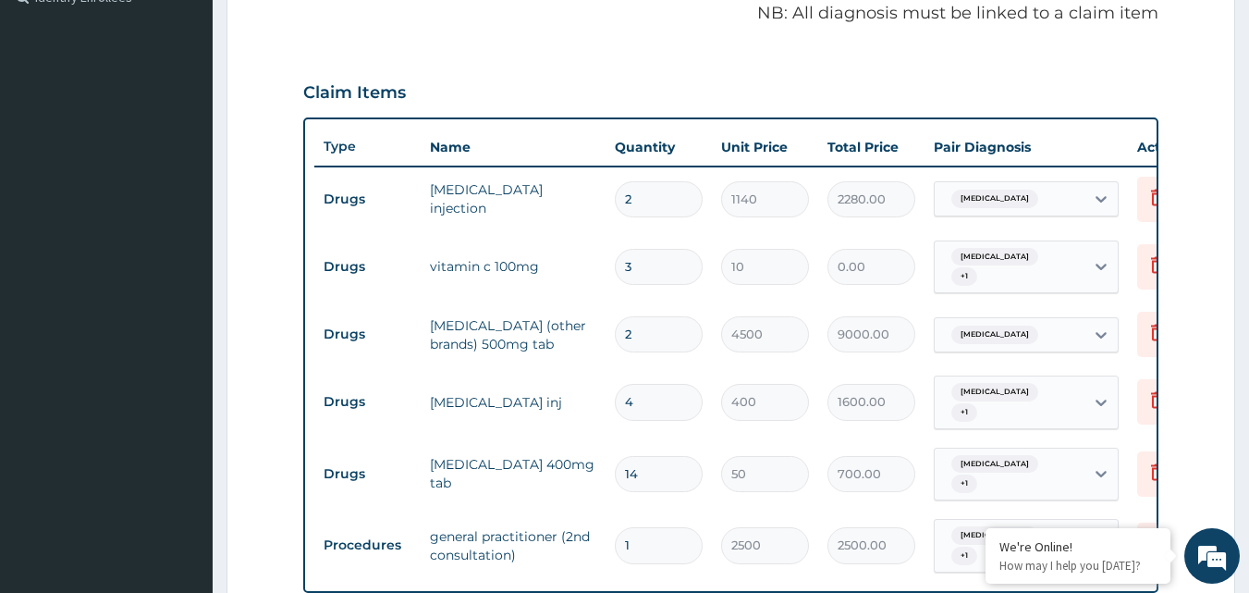
type input "30.00"
type input "30"
type input "300.00"
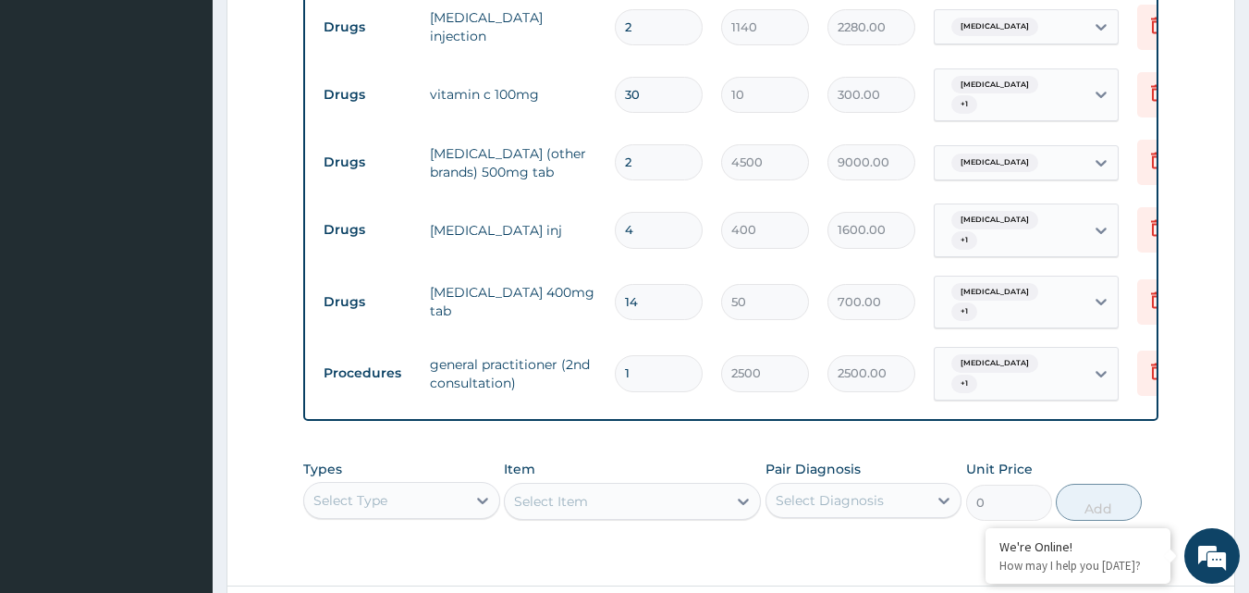
scroll to position [891, 0]
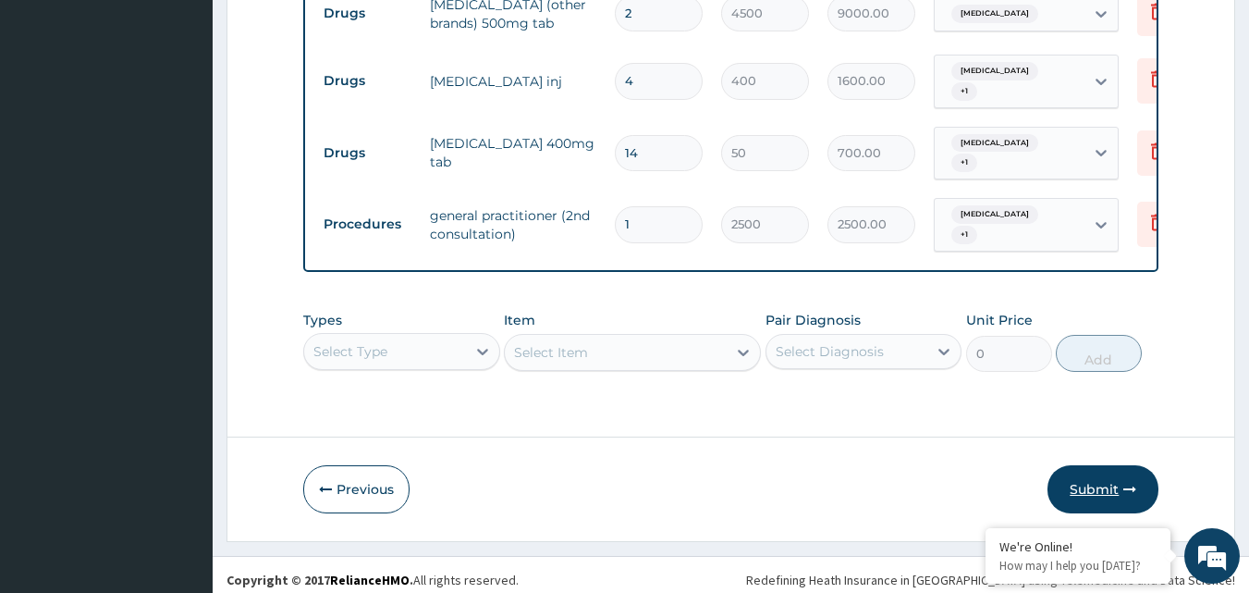
type input "30"
click at [1118, 484] on button "Submit" at bounding box center [1103, 489] width 111 height 48
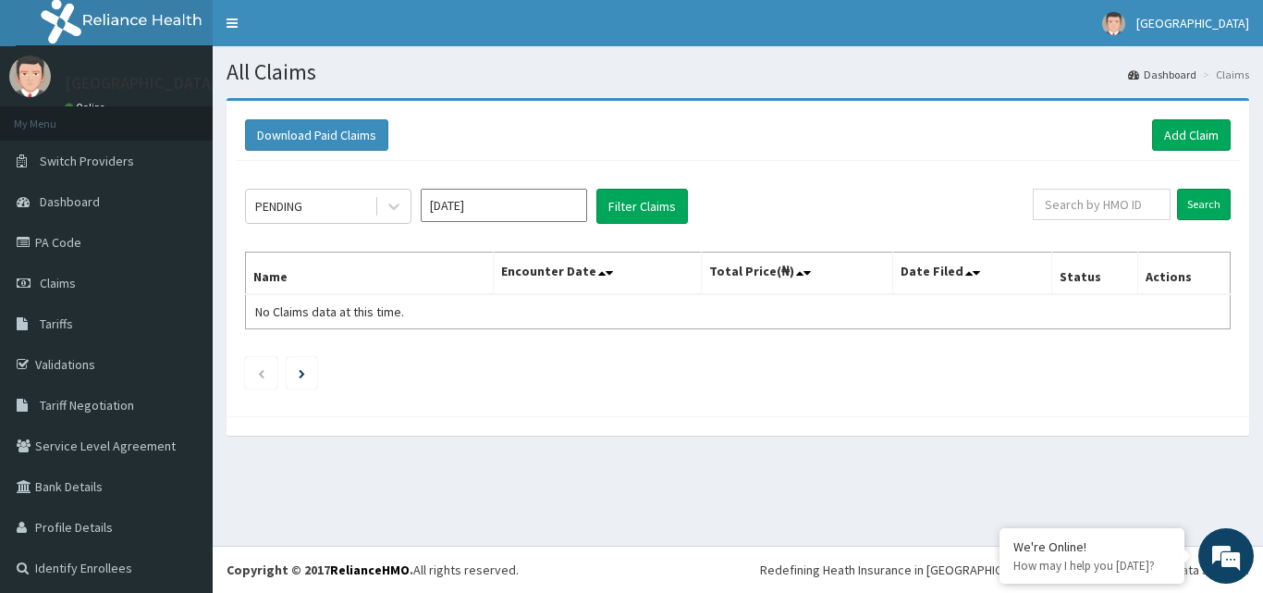
click at [539, 209] on input "[DATE]" at bounding box center [504, 205] width 166 height 33
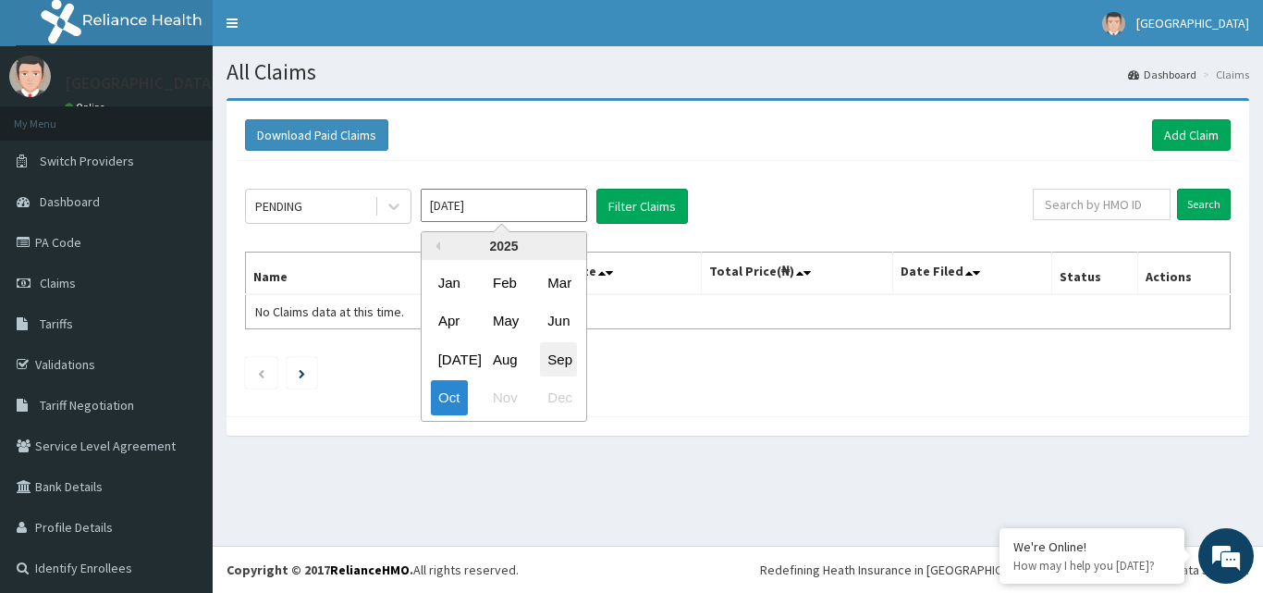
click at [553, 352] on div "Sep" at bounding box center [558, 359] width 37 height 34
type input "[DATE]"
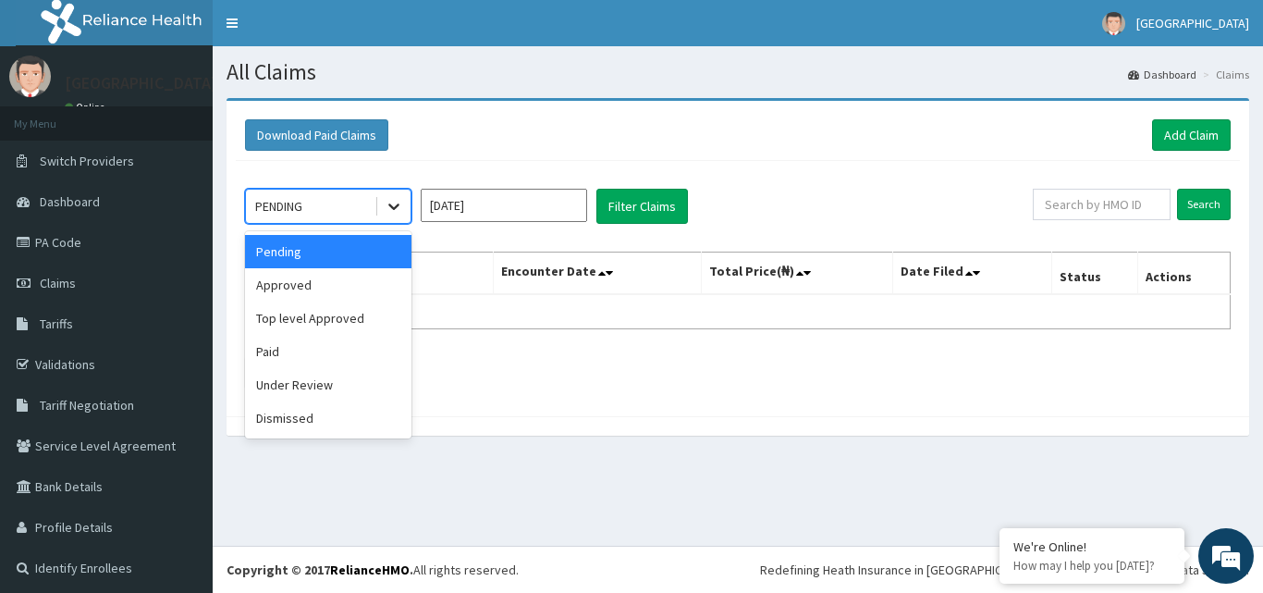
click at [389, 213] on icon at bounding box center [394, 206] width 18 height 18
click at [299, 375] on div "Under Review" at bounding box center [328, 384] width 166 height 33
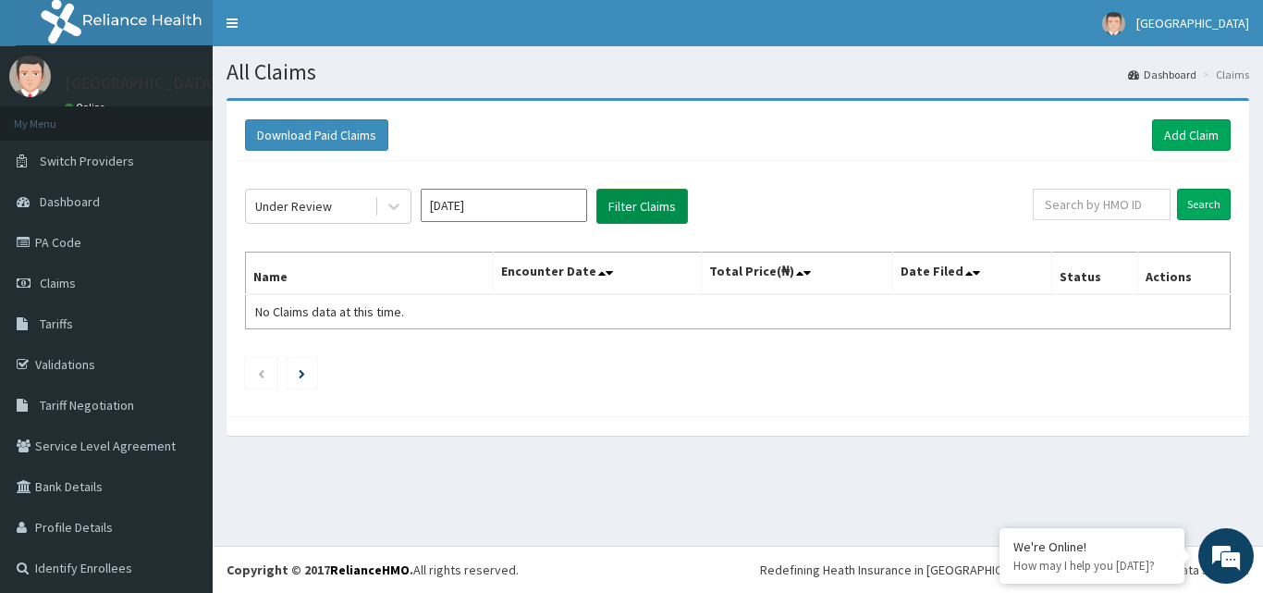
click at [667, 203] on button "Filter Claims" at bounding box center [642, 206] width 92 height 35
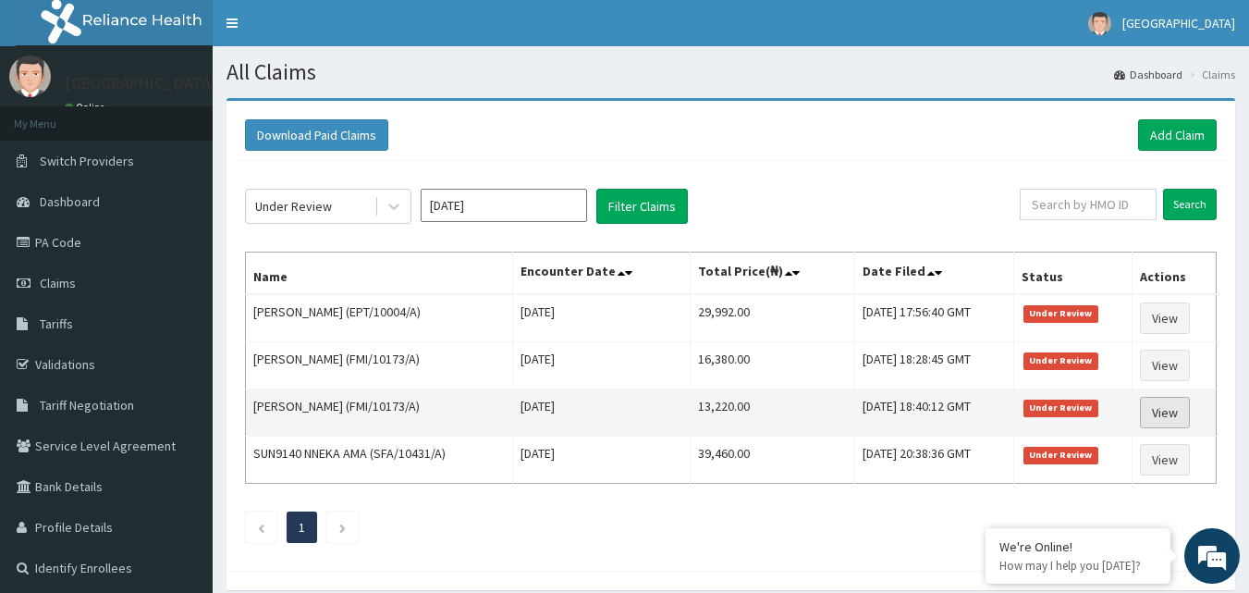
click at [1154, 407] on link "View" at bounding box center [1165, 412] width 50 height 31
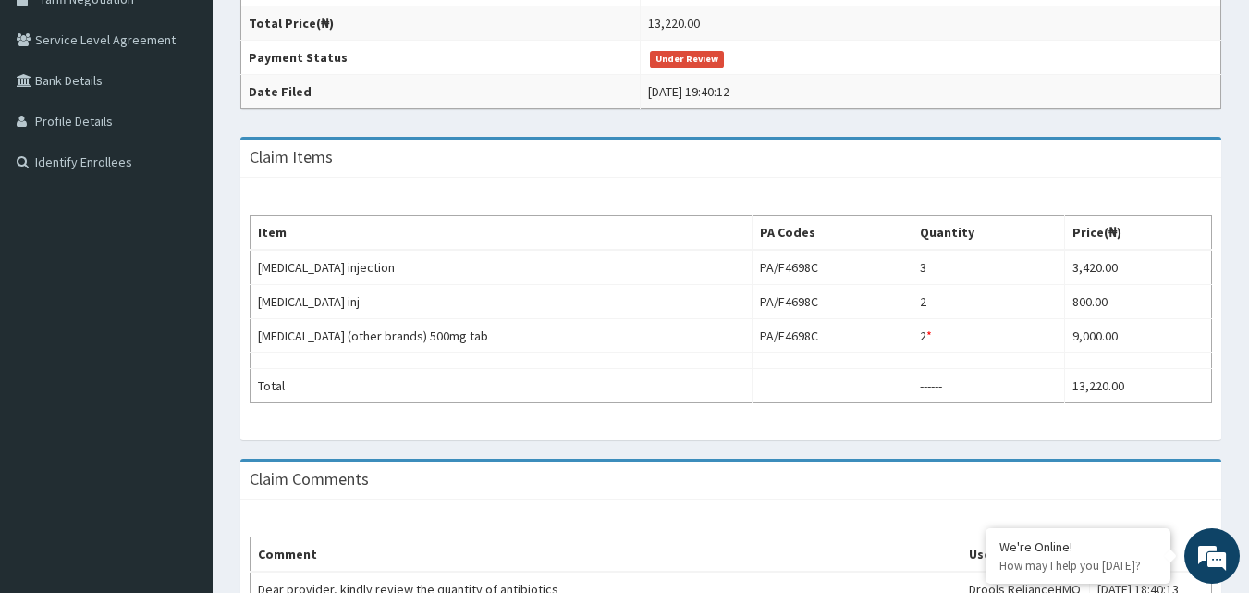
scroll to position [411, 0]
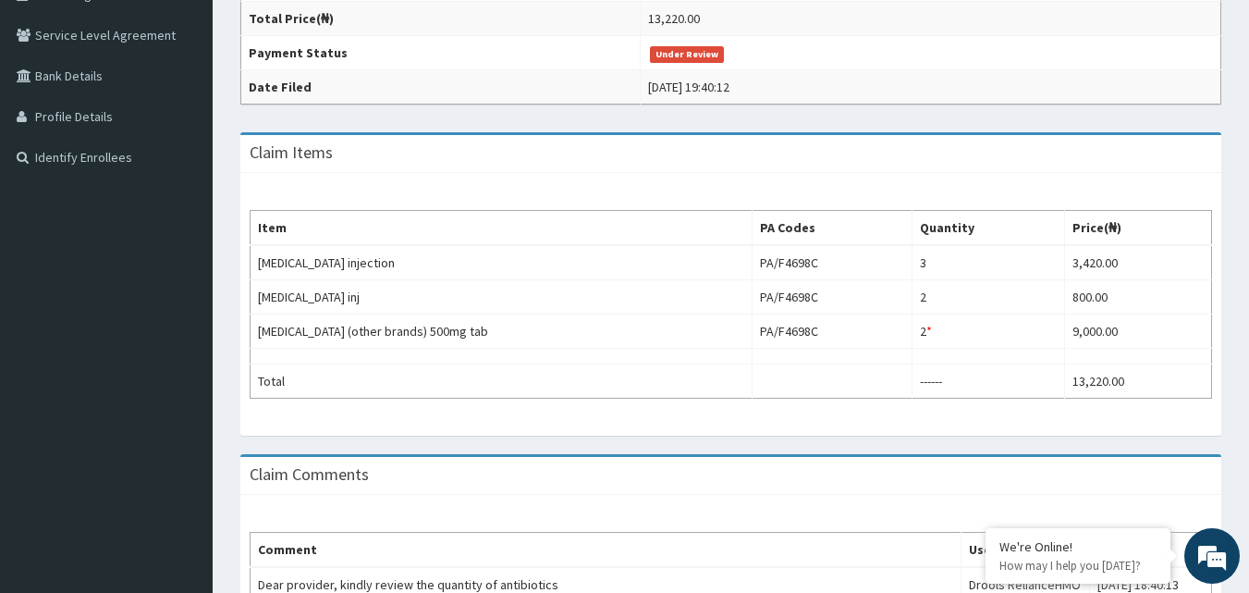
drag, startPoint x: 1254, startPoint y: 242, endPoint x: 1247, endPoint y: 429, distance: 186.9
click at [1247, 429] on html "R EL Toggle navigation [GEOGRAPHIC_DATA] - [EMAIL_ADDRESS][DOMAIN_NAME] Member …" at bounding box center [624, 232] width 1249 height 1286
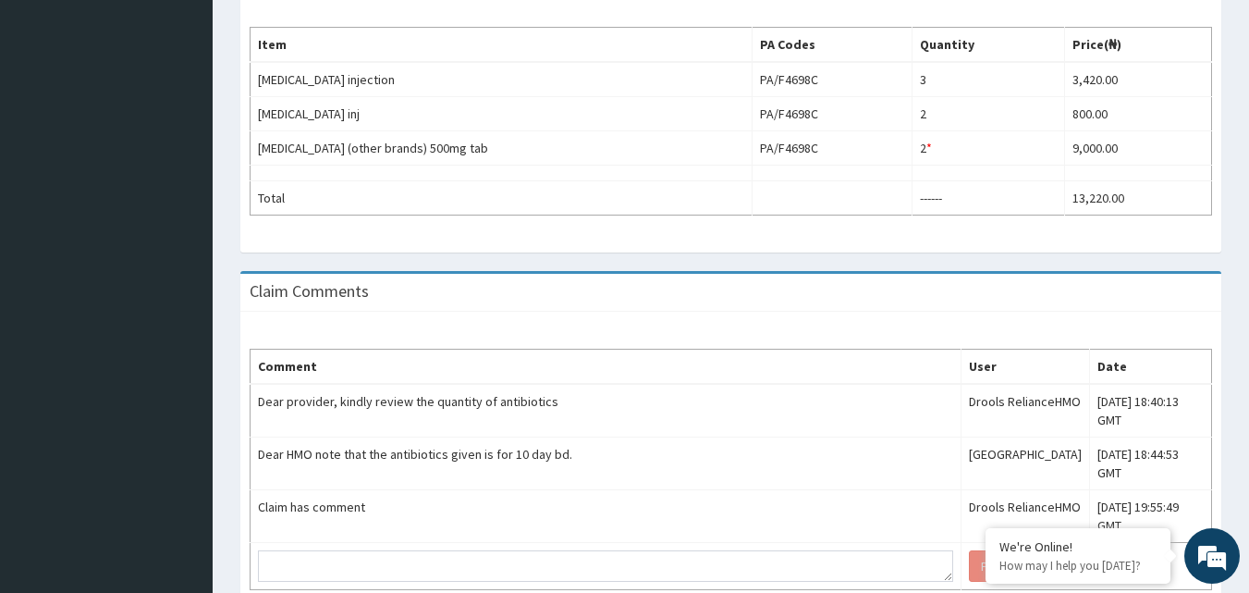
scroll to position [0, 0]
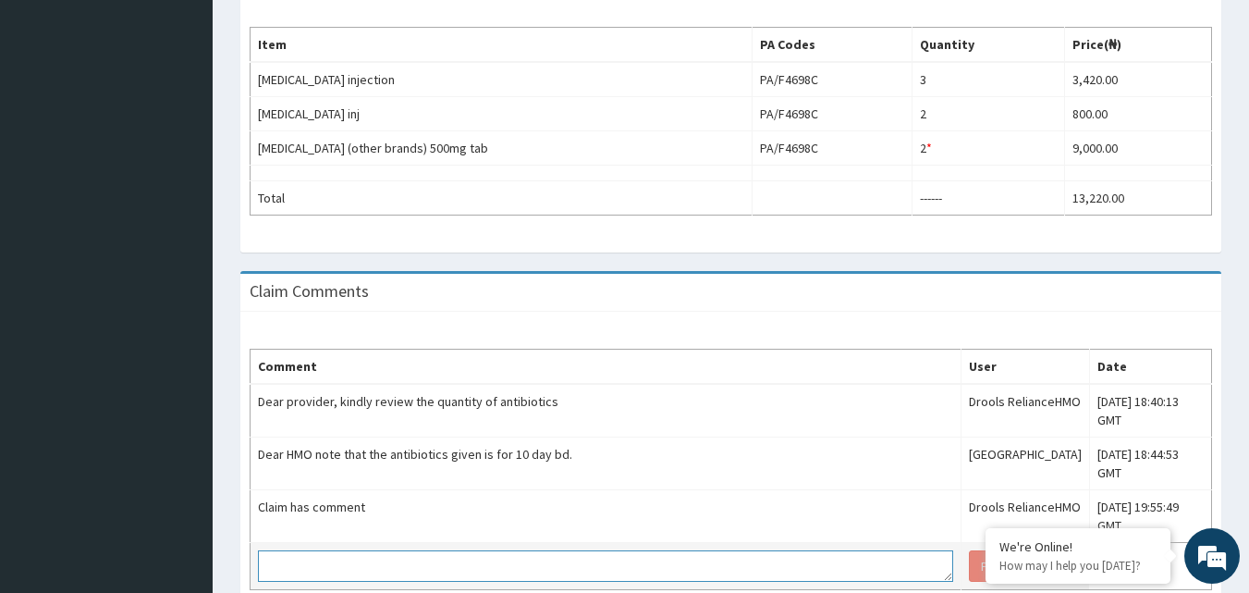
click at [760, 550] on textarea at bounding box center [605, 565] width 695 height 31
click at [380, 550] on textarea "Dear HMO please thi claim is long over due" at bounding box center [605, 565] width 695 height 31
click at [510, 550] on textarea "Dear HMO please this claim is long over due" at bounding box center [605, 565] width 695 height 31
type textarea "Dear HMO please this claim is long over due for review."
click at [969, 550] on button "Post Comment" at bounding box center [1022, 565] width 106 height 31
